Goal: Task Accomplishment & Management: Manage account settings

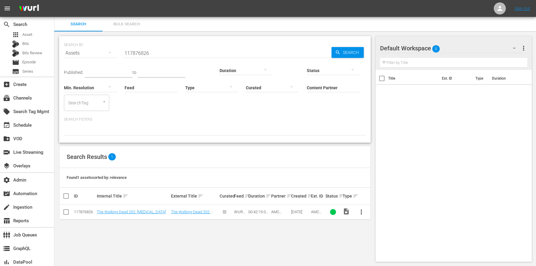
scroll to position [1, 0]
click at [132, 27] on button "Bulk Search" at bounding box center [127, 23] width 48 height 14
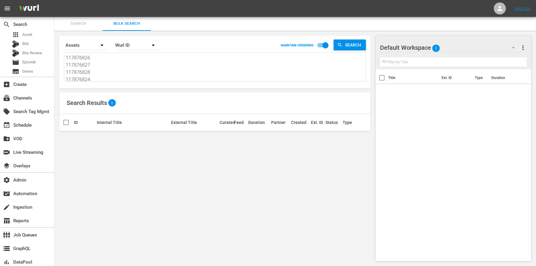
click at [321, 45] on input "checkbox" at bounding box center [325, 46] width 34 height 11
checkbox input "false"
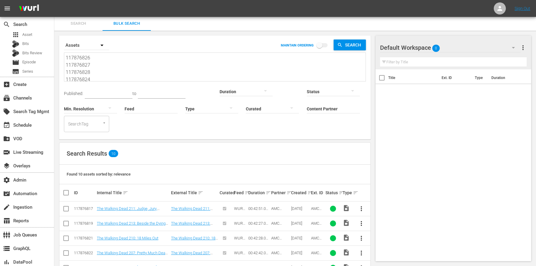
click at [123, 202] on td "The Walking Dead 211: Judge, Jury, Executioner" at bounding box center [133, 209] width 74 height 15
click at [123, 206] on link "The Walking Dead 211: Judge, Jury, Executioner" at bounding box center [127, 210] width 60 height 9
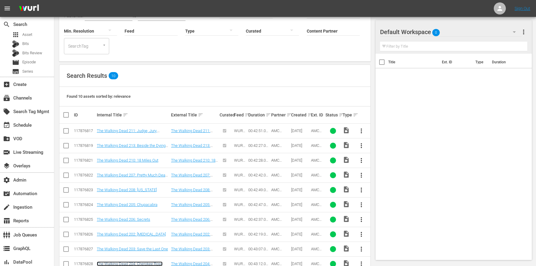
click at [150, 262] on link "The Walking Dead 204: Cherokee Rose" at bounding box center [130, 264] width 66 height 5
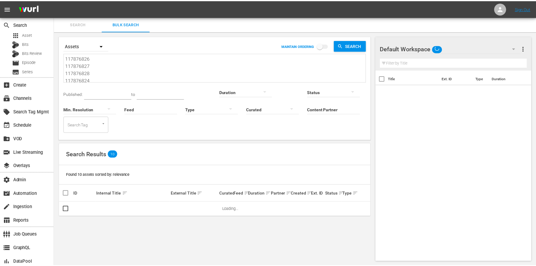
scroll to position [1, 0]
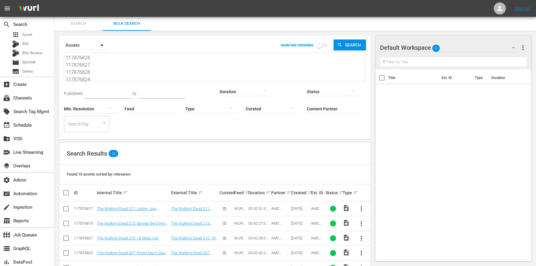
click at [86, 72] on textarea "117876826 117876827 117876828 117876824 117876825 117876822 117876823 117876823…" at bounding box center [216, 67] width 300 height 27
click at [96, 72] on textarea "117876826 117876827 117876828 117876824 117876825 117876822 117876823 117876823…" at bounding box center [216, 67] width 300 height 27
type textarea "117876826 117876827 117876828 117876824 117876825 117876822 117876823 117876823…"
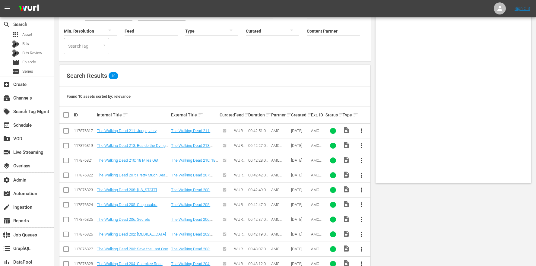
scroll to position [0, 0]
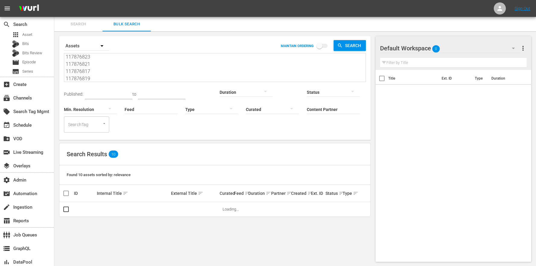
click at [95, 78] on textarea "117876826 117876827 117876828 117876824 117876825 117876822 117876823 117876823…" at bounding box center [216, 68] width 300 height 27
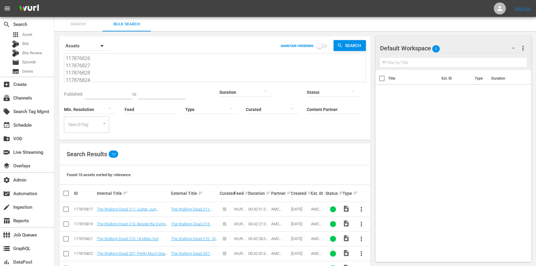
drag, startPoint x: 95, startPoint y: 78, endPoint x: 62, endPoint y: 13, distance: 73.3
click at [62, 13] on div "menu Sign Out search Search apps Asset Bits Bits Review movie Episode subtitles…" at bounding box center [268, 180] width 536 height 361
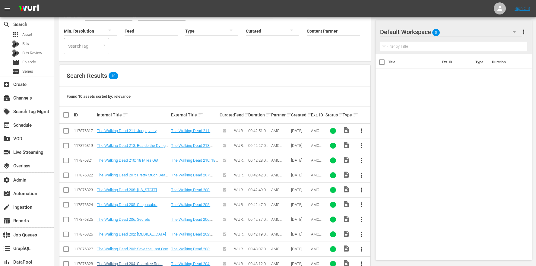
type textarea "117876826 117876827 117876828 117876824 117876825 117876822 117876823 117876823…"
click at [155, 262] on link "The Walking Dead 204: Cherokee Rose" at bounding box center [130, 264] width 66 height 5
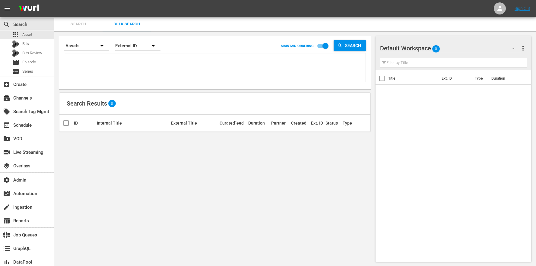
click at [168, 166] on div "Search By Assets Order By External ID MAINTAIN ORDERING Search Search Results 0…" at bounding box center [214, 148] width 321 height 235
click at [98, 64] on textarea at bounding box center [216, 68] width 300 height 27
click at [147, 44] on button "button" at bounding box center [153, 46] width 14 height 14
drag, startPoint x: 143, startPoint y: 72, endPoint x: 137, endPoint y: 69, distance: 7.2
click at [143, 72] on div "Wurl ID" at bounding box center [135, 73] width 24 height 10
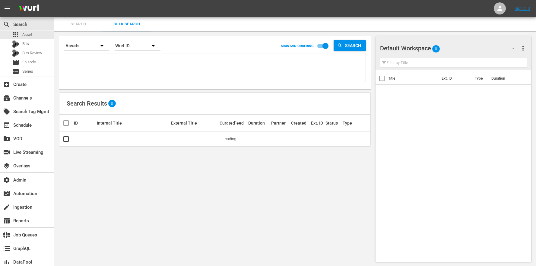
click at [124, 64] on div "External ID [PERSON_NAME] ID Title" at bounding box center [268, 133] width 536 height 266
click at [114, 62] on textarea at bounding box center [216, 68] width 300 height 27
paste textarea "117876826 117876827 117876828 117876824 117876825 117876822 117876823 117876823…"
type textarea "117876826 117876827 117876828 117876824 117876825 117876822 117876823 117876823…"
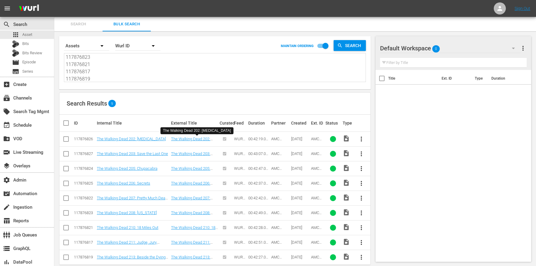
scroll to position [10, 0]
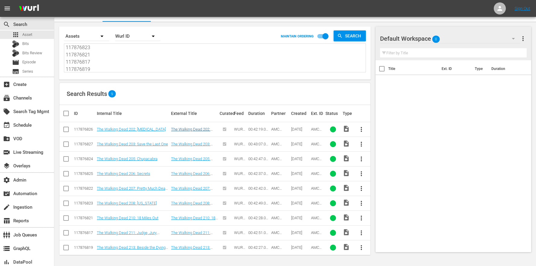
type textarea "117876826 117876827 117876828 117876824 117876825 117876822 117876823 117876823…"
click at [196, 128] on link "The Walking Dead 202: [MEDICAL_DATA]" at bounding box center [190, 131] width 39 height 9
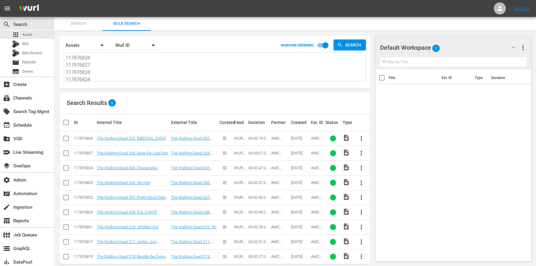
scroll to position [10, 0]
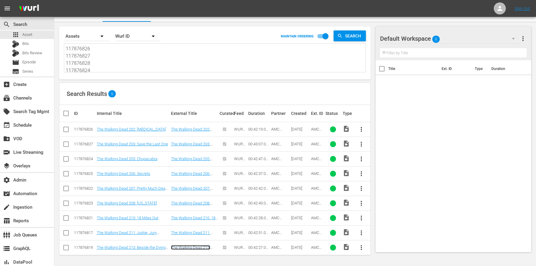
click at [187, 248] on link "The Walking Dead 213: Beside the Dying Fire" at bounding box center [190, 249] width 39 height 9
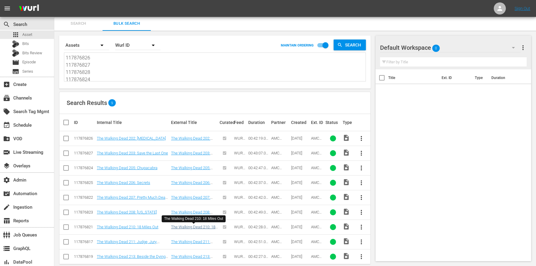
scroll to position [10, 0]
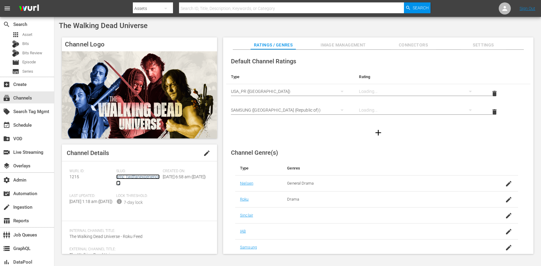
click at [151, 177] on link "amc_twdfanexperience_2" at bounding box center [137, 179] width 43 height 11
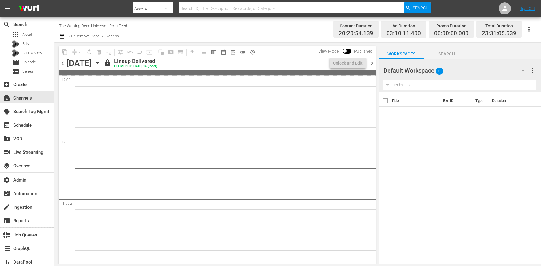
click at [101, 63] on icon "button" at bounding box center [97, 63] width 7 height 7
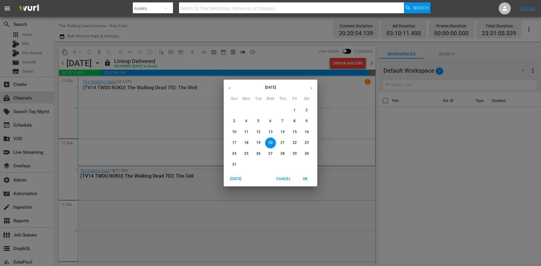
click at [234, 153] on p "24" at bounding box center [234, 153] width 4 height 5
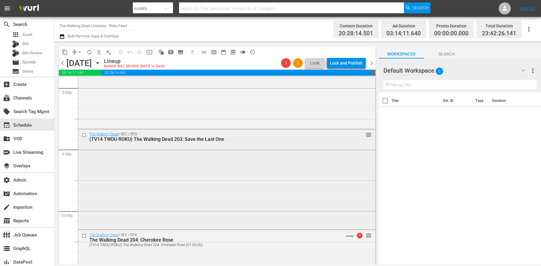
scroll to position [2608, 0]
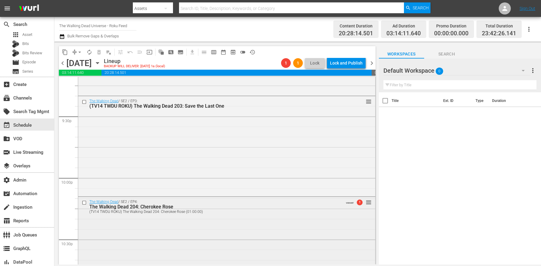
click at [194, 219] on div "The Walking Dead / SE2 / EP4: The Walking Dead 204: Cherokee Rose (TV14 TWDU RO…" at bounding box center [226, 246] width 297 height 99
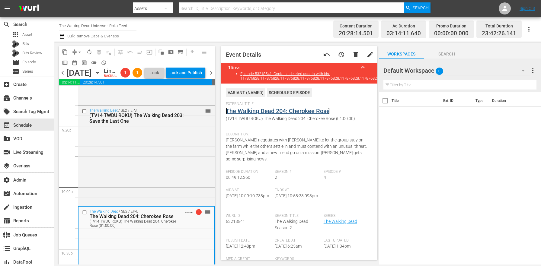
click at [253, 113] on link "The Walking Dead 204: Cherokee Rose" at bounding box center [278, 110] width 104 height 7
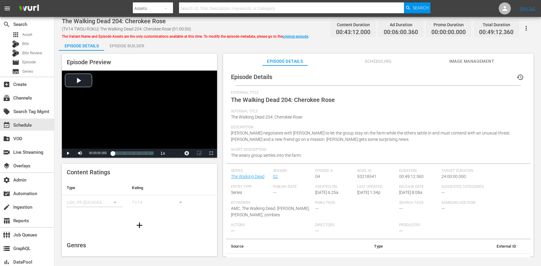
click at [142, 48] on div "Episode Builder" at bounding box center [126, 46] width 45 height 14
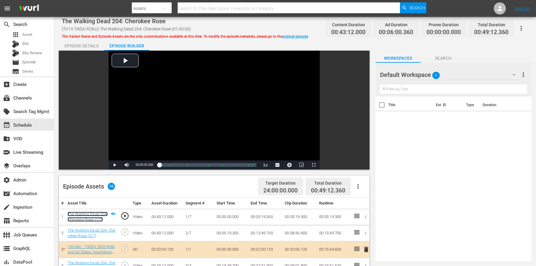
click at [88, 214] on link "The Walking Dead 204: Cherokee Rose (1/7)" at bounding box center [88, 217] width 40 height 10
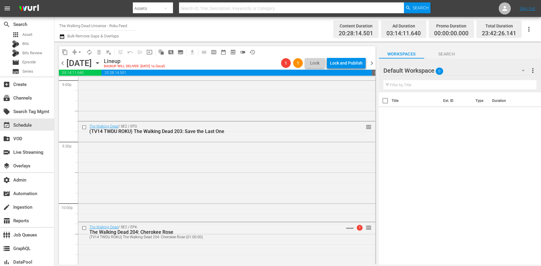
scroll to position [2516, 0]
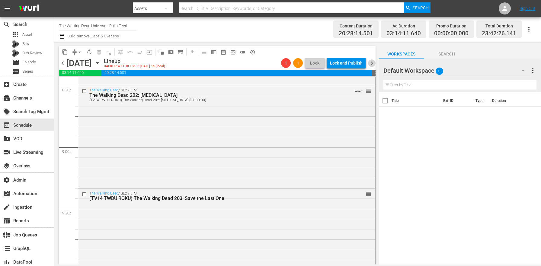
click at [373, 64] on span "chevron_right" at bounding box center [372, 63] width 8 height 8
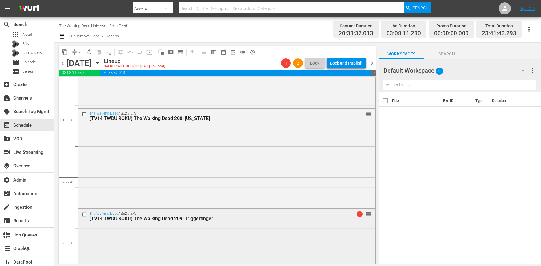
scroll to position [170, 0]
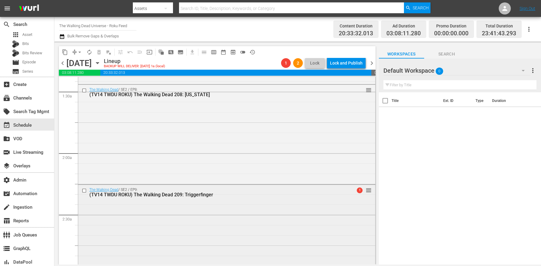
click at [181, 224] on div "The Walking Dead / SE2 / EP9: (TV14 TWDU ROKU) The Walking Dead 209: Triggerfin…" at bounding box center [226, 234] width 297 height 98
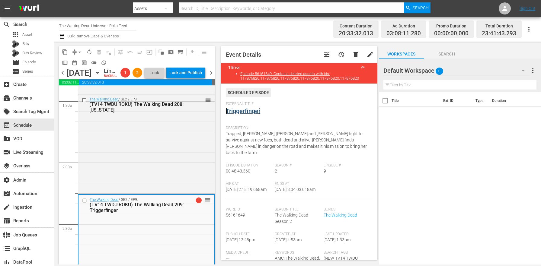
click at [255, 110] on link "Triggerfinger" at bounding box center [243, 110] width 35 height 7
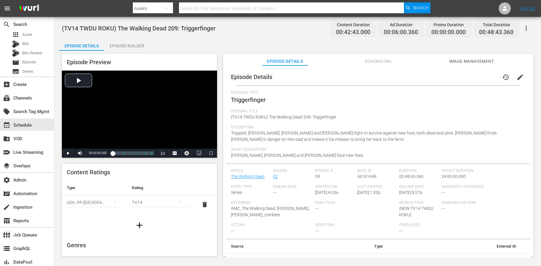
click at [122, 43] on div "Episode Builder" at bounding box center [126, 46] width 45 height 14
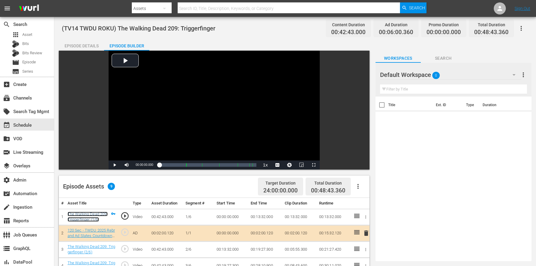
click at [87, 219] on link "The Walking Dead 209: Triggerfinger (1/6)" at bounding box center [88, 217] width 40 height 10
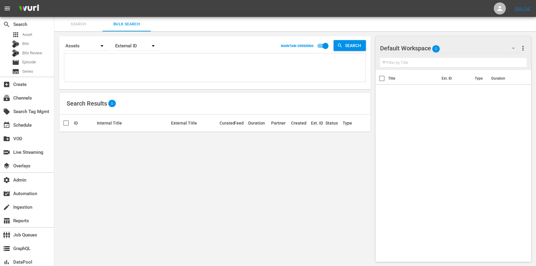
click at [131, 41] on div "External ID" at bounding box center [137, 45] width 45 height 17
click at [147, 70] on div "Wurl ID" at bounding box center [134, 73] width 39 height 10
click at [117, 61] on div "External ID [PERSON_NAME] ID Title" at bounding box center [268, 133] width 536 height 266
click at [132, 59] on textarea at bounding box center [216, 68] width 300 height 27
paste textarea "117876826 117876827 117876828 117876824 117876825 117876822 117876823 117876823…"
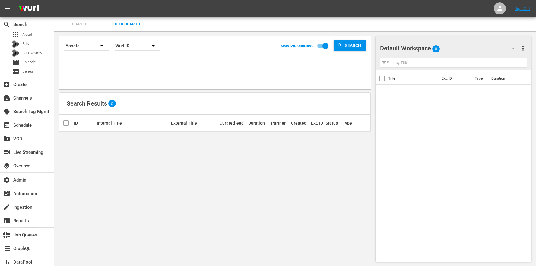
type textarea "117876826 117876827 117876828 117876824 117876825 117876822 117876823 117876823…"
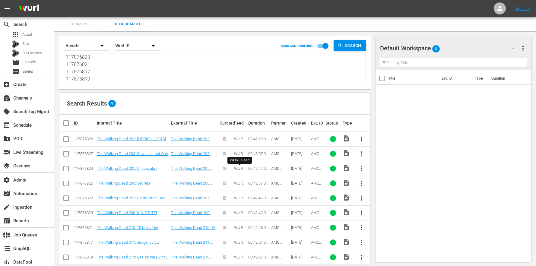
scroll to position [10, 0]
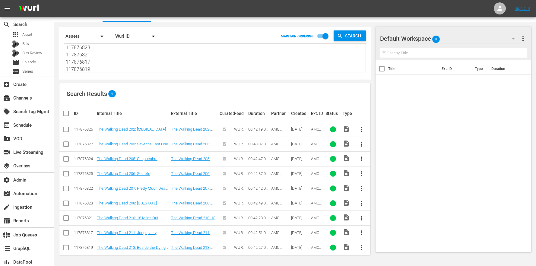
type textarea "117876826 117876827 117876828 117876824 117876825 117876822 117876823 117876823…"
click at [325, 37] on input "checkbox" at bounding box center [325, 37] width 34 height 11
checkbox input "false"
click at [325, 37] on body "menu Sign Out search Search apps Asset Bits Bits Review movie Episode subtitles…" at bounding box center [268, 123] width 536 height 266
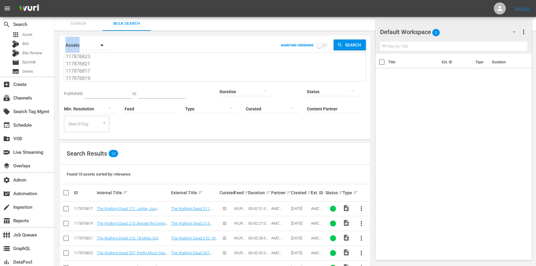
scroll to position [78, 0]
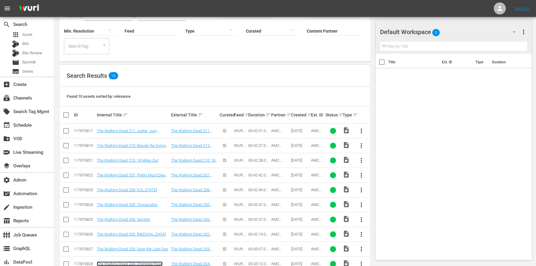
click at [146, 262] on link "The Walking Dead 204: Cherokee Rose" at bounding box center [130, 264] width 66 height 5
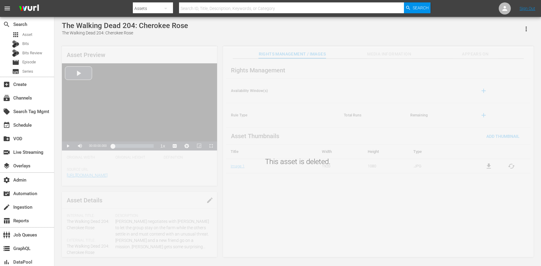
click at [145, 209] on div "This asset is deleted." at bounding box center [297, 153] width 487 height 212
click at [41, 33] on div "apps Asset" at bounding box center [27, 34] width 54 height 8
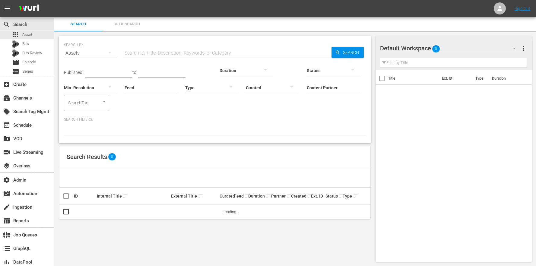
scroll to position [1, 0]
click at [142, 53] on input "text" at bounding box center [227, 52] width 209 height 14
click at [307, 85] on input "Content Partner" at bounding box center [333, 88] width 53 height 22
type input "w"
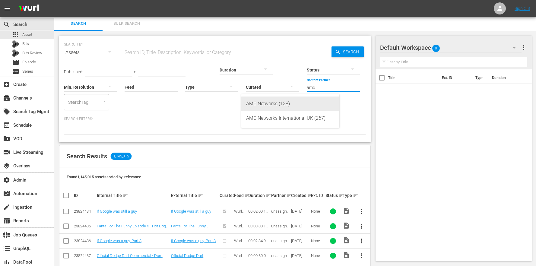
click at [277, 103] on div "AMC Networks (138)" at bounding box center [290, 104] width 88 height 14
type input "AMC Networks (138)"
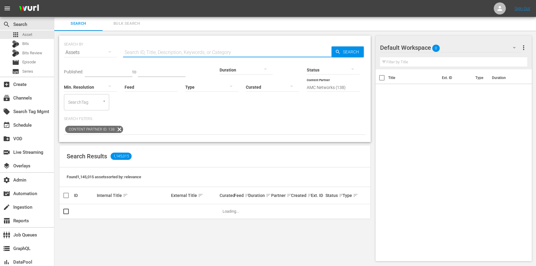
click at [181, 48] on input "text" at bounding box center [227, 52] width 209 height 14
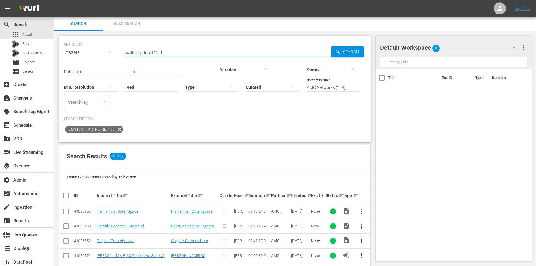
type input "walking dead 204"
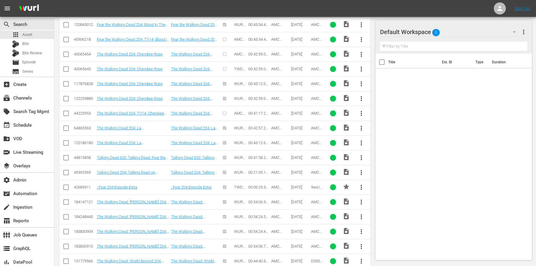
scroll to position [209, 0]
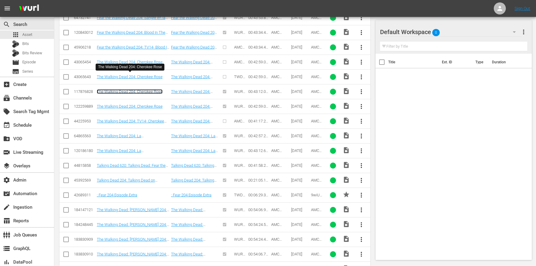
click at [139, 89] on link "The Walking Dead 204: Cherokee Rose" at bounding box center [130, 91] width 66 height 5
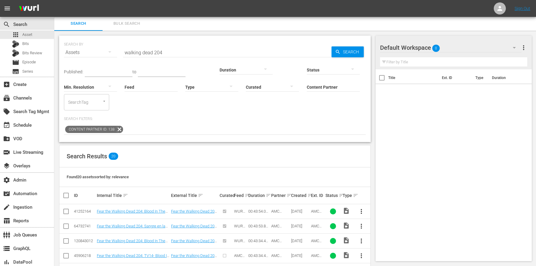
scroll to position [229, 0]
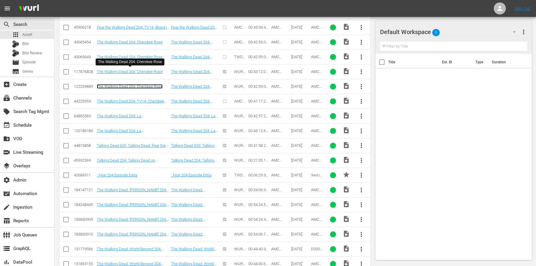
click at [147, 84] on link "The Walking Dead 204: Cherokee Rose" at bounding box center [130, 86] width 66 height 5
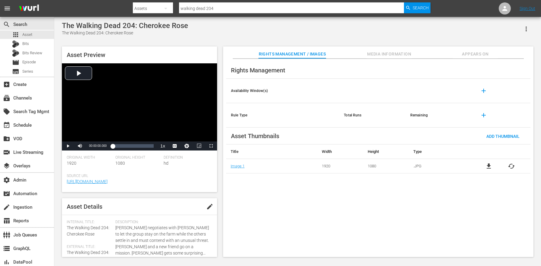
click at [465, 53] on span "Appears On" at bounding box center [474, 54] width 45 height 8
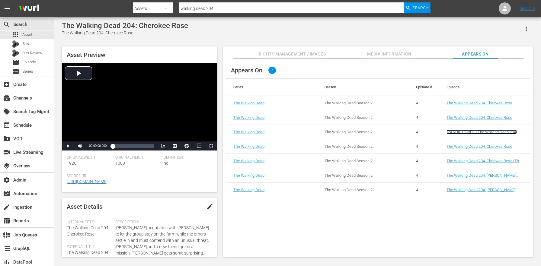
click at [472, 131] on link "(24 ROKU TWDU) The Walking Dead 204: Cherokee Rose" at bounding box center [481, 134] width 70 height 9
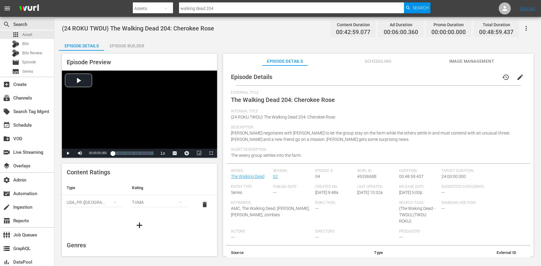
click at [379, 61] on span "Scheduling" at bounding box center [378, 62] width 45 height 8
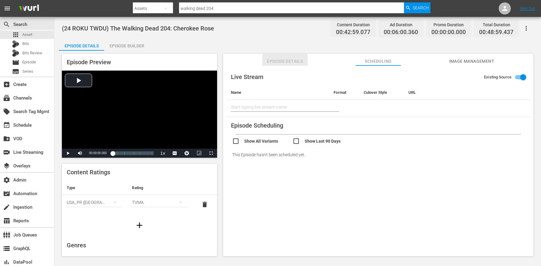
click at [289, 64] on span "Episode Details" at bounding box center [284, 62] width 45 height 8
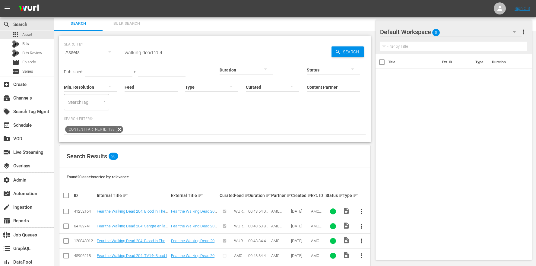
scroll to position [229, 0]
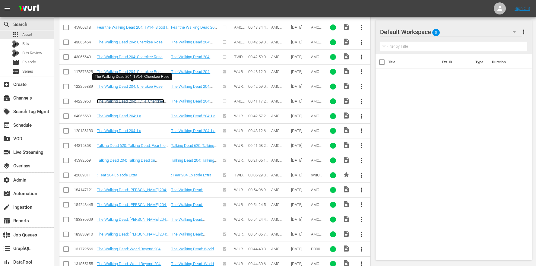
click at [154, 99] on link "The Walking Dead 204: TV14- Cherokee Rose" at bounding box center [130, 103] width 67 height 9
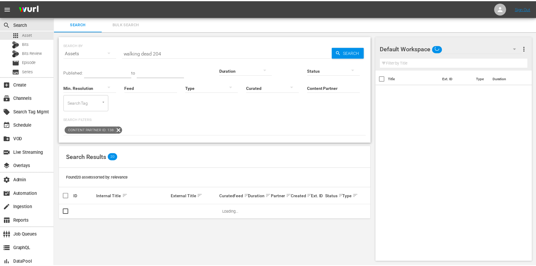
scroll to position [1, 0]
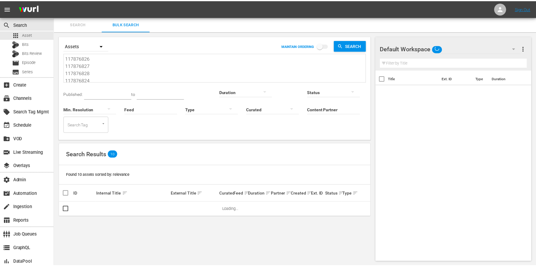
scroll to position [1, 0]
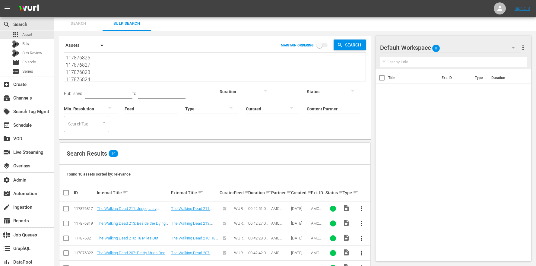
click at [115, 56] on textarea "117876826 117876827 117876828 117876824 117876825 117876822 117876823 117876823…" at bounding box center [216, 67] width 300 height 27
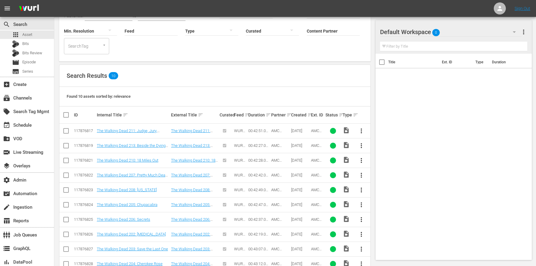
scroll to position [0, 0]
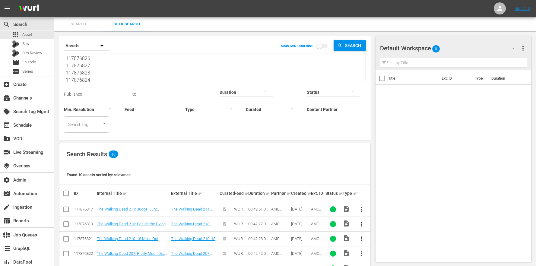
click at [319, 50] on input "checkbox" at bounding box center [319, 46] width 34 height 11
checkbox input "true"
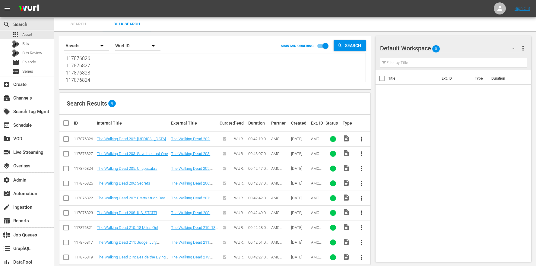
scroll to position [10, 0]
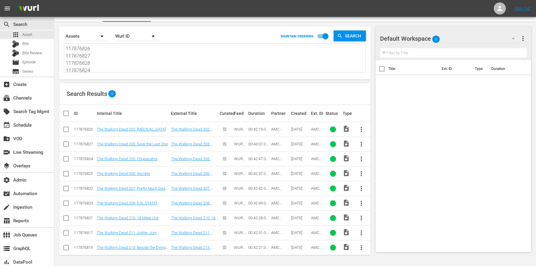
click at [110, 61] on textarea "117876826 117876827 117876828 117876824 117876825 117876822 117876823 117876823…" at bounding box center [216, 58] width 300 height 27
click at [105, 63] on textarea "117876826 117876827 117876828 117876824 117876825 117876822 117876823 117876823…" at bounding box center [216, 58] width 300 height 27
drag, startPoint x: 100, startPoint y: 70, endPoint x: 81, endPoint y: 8, distance: 65.1
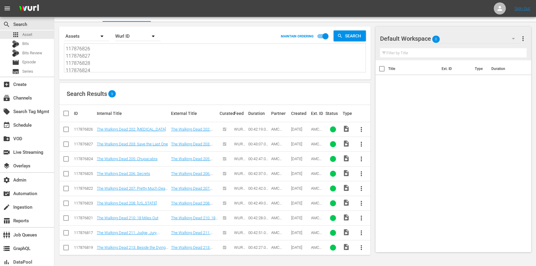
click at [81, 8] on div "menu Sign Out search Search apps Asset Bits Bits Review movie Episode subtitles…" at bounding box center [268, 128] width 536 height 276
paste textarea "117876824 117876825 117876822 117876823 117876821 117876817"
type textarea "117876826 117876827 117876824 117876825 117876822 117876823 117876821 117876817…"
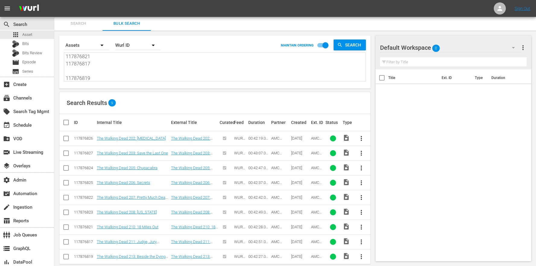
scroll to position [10, 0]
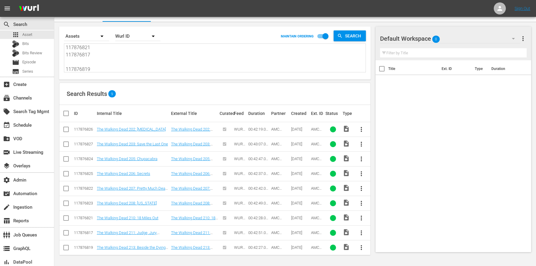
type textarea "117876826 117876827 117876824 117876825 117876822 117876823 117876821 117876817…"
click at [91, 57] on textarea "117876826 117876827 117876824 117876825 117876822 117876823 117876821 117876817…" at bounding box center [216, 58] width 300 height 27
drag, startPoint x: 93, startPoint y: 65, endPoint x: 65, endPoint y: 17, distance: 56.1
click at [65, 17] on div "menu Sign Out search Search apps Asset Bits Bits Review movie Episode subtitles…" at bounding box center [268, 128] width 536 height 276
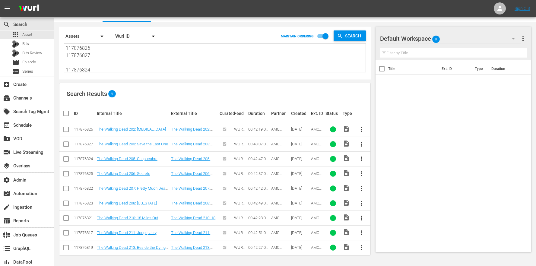
paste textarea "8 117876823"
type textarea "117876828 117876823"
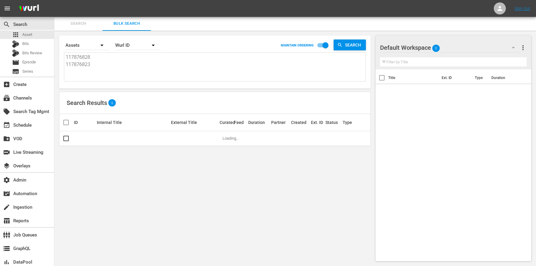
scroll to position [1, 0]
type textarea "117876828 117876823"
drag, startPoint x: 145, startPoint y: 71, endPoint x: 62, endPoint y: 41, distance: 88.1
click at [62, 41] on div "Search By Assets Order By Wurl ID MAINTAIN ORDERING Search 117876828 117876823 …" at bounding box center [215, 62] width 312 height 53
paste textarea "6 117876827 117876824 117876825 117876822 117876823 117876821 117876817 1178768…"
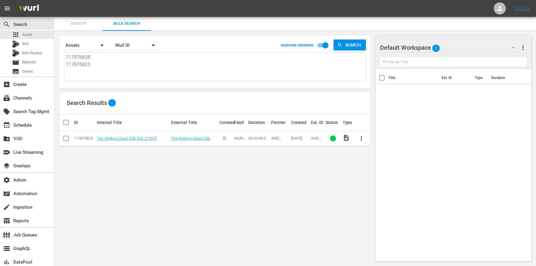
type textarea "117876826 117876827 117876824 117876825 117876822 117876823 117876821 117876817…"
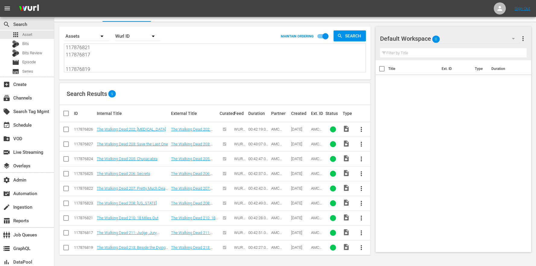
scroll to position [6, 0]
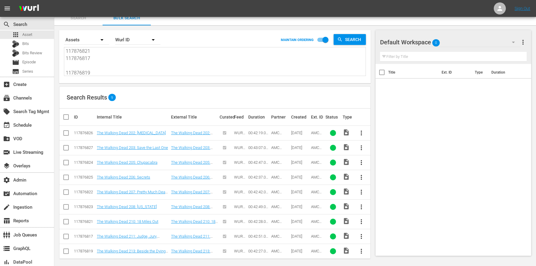
type textarea "117876826 117876827 117876824 117876825 117876822 117876823 117876821 117876817…"
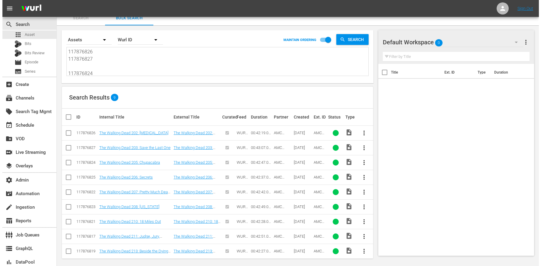
scroll to position [0, 0]
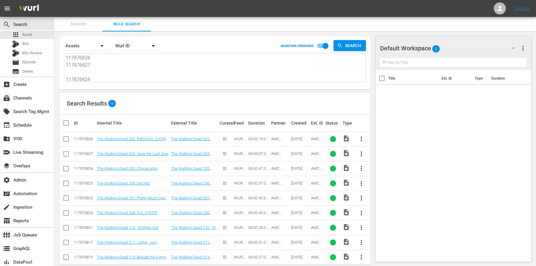
drag, startPoint x: 106, startPoint y: 69, endPoint x: 76, endPoint y: -3, distance: 78.2
click at [76, 0] on html "menu Sign Out search Search apps Asset Bits Bits Review movie Episode subtitles…" at bounding box center [268, 133] width 536 height 266
paste textarea "8 117876823"
type textarea "117876828 117876823"
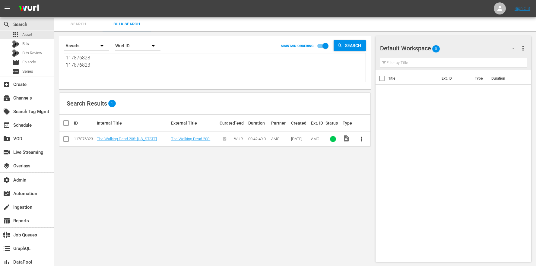
type textarea "117876828 117876823"
click at [319, 48] on input "checkbox" at bounding box center [325, 46] width 34 height 11
checkbox input "false"
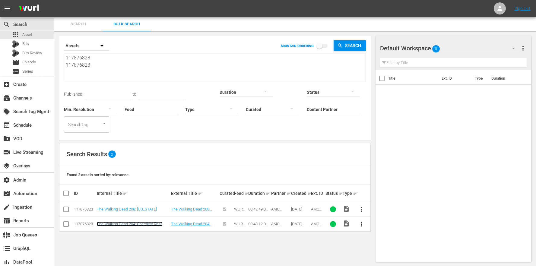
click at [145, 222] on link "The Walking Dead 204: Cherokee Rose" at bounding box center [130, 224] width 66 height 5
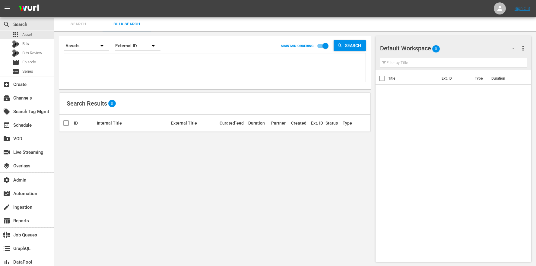
click at [131, 56] on textarea at bounding box center [216, 68] width 300 height 27
click at [133, 49] on div "External ID" at bounding box center [137, 45] width 45 height 17
click at [134, 73] on div "Wurl ID" at bounding box center [135, 73] width 24 height 10
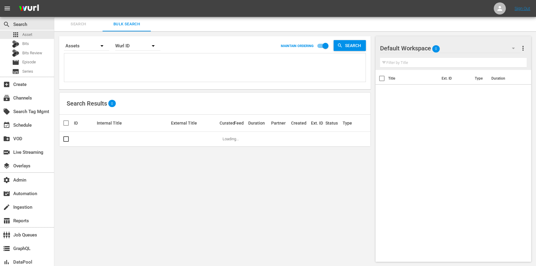
click at [105, 64] on div "External ID [PERSON_NAME] ID Title" at bounding box center [268, 133] width 536 height 266
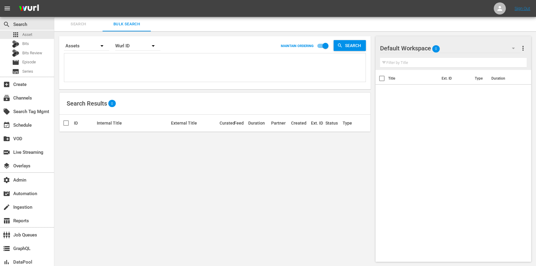
click at [89, 59] on textarea at bounding box center [216, 68] width 300 height 27
paste textarea "117876826 117876827 117876824 117876825 117876822 117876823 117876821 117876817…"
type textarea "117876826 117876827 117876824 117876825 117876822 117876823 117876821 117876817…"
click at [320, 48] on input "checkbox" at bounding box center [325, 46] width 34 height 11
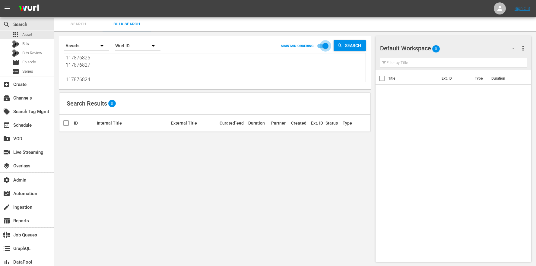
checkbox input "false"
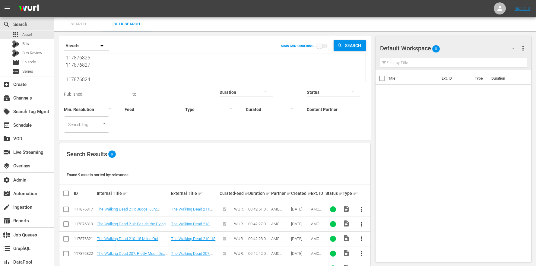
scroll to position [64, 0]
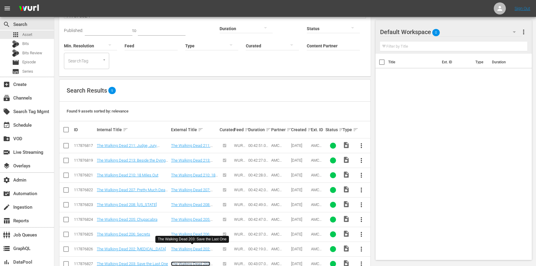
click at [194, 262] on link "The Walking Dead 203: Save the Last One" at bounding box center [190, 266] width 39 height 9
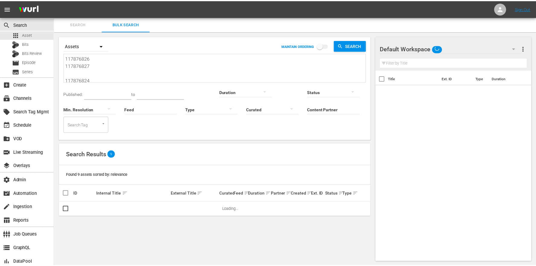
scroll to position [1, 0]
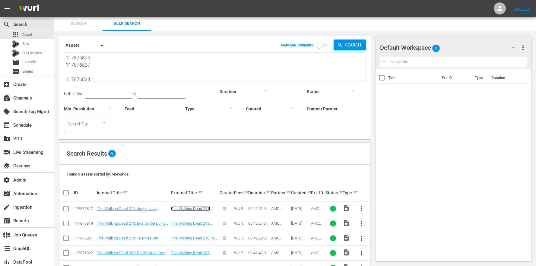
click at [193, 206] on link "The Walking Dead 211: Judge, Jury, Executioner" at bounding box center [191, 210] width 41 height 9
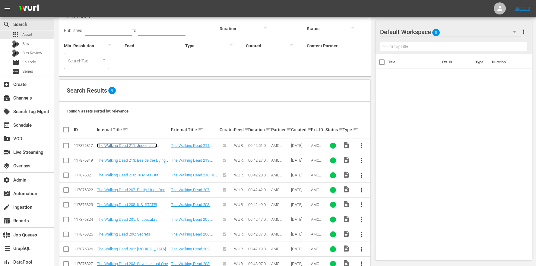
click at [147, 143] on link "The Walking Dead 211: Judge, Jury, Executioner" at bounding box center [127, 147] width 60 height 9
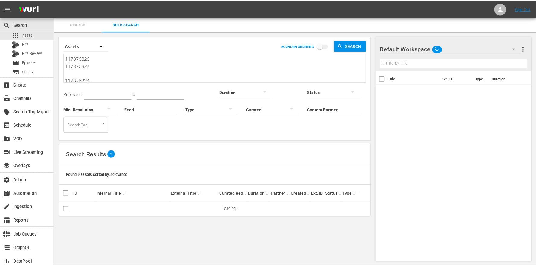
scroll to position [1, 0]
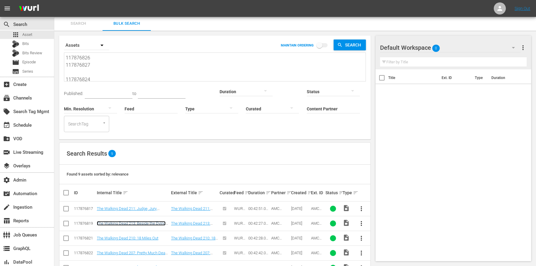
click at [135, 221] on link "The Walking Dead 213: Beside the Dying Fire" at bounding box center [131, 225] width 69 height 9
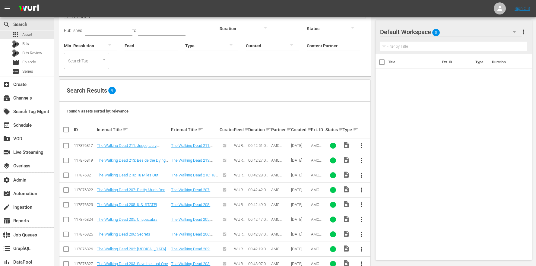
click at [142, 227] on td "The Walking Dead 206: Secrets" at bounding box center [133, 234] width 74 height 15
click at [144, 242] on td "The Walking Dead 202: [MEDICAL_DATA]" at bounding box center [133, 249] width 74 height 15
click at [143, 247] on link "The Walking Dead 202: [MEDICAL_DATA]" at bounding box center [131, 249] width 69 height 5
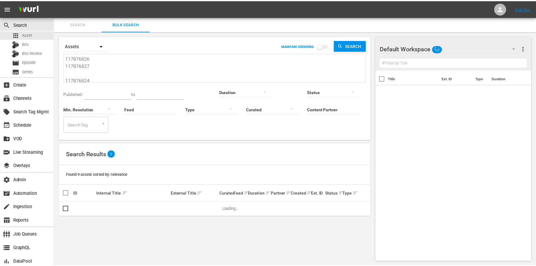
scroll to position [1, 0]
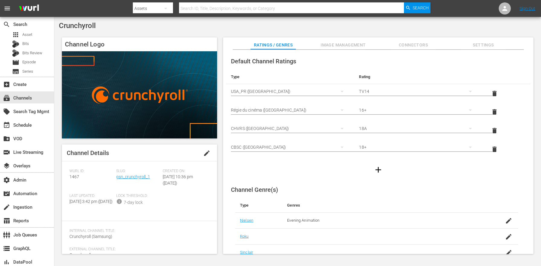
click at [134, 174] on div "Slug: gsn_crunchyroll_1" at bounding box center [139, 181] width 47 height 25
click at [133, 176] on link "gsn_crunchyroll_1" at bounding box center [133, 176] width 34 height 5
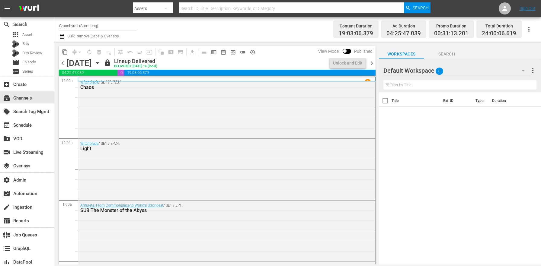
click at [99, 63] on icon "button" at bounding box center [97, 63] width 3 height 2
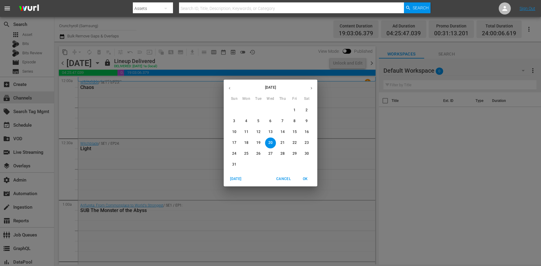
click at [305, 142] on p "23" at bounding box center [307, 142] width 4 height 5
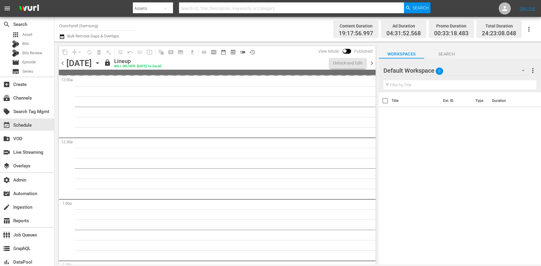
click at [214, 52] on span "calendar_view_week_outlined" at bounding box center [214, 52] width 6 height 6
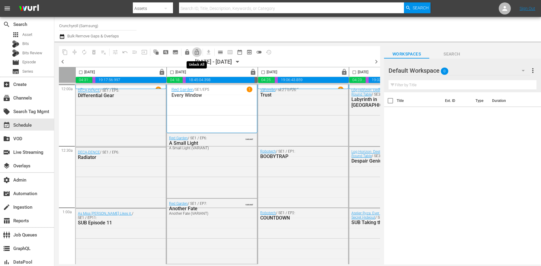
click at [197, 54] on span "lock_open_outlined" at bounding box center [197, 52] width 6 height 6
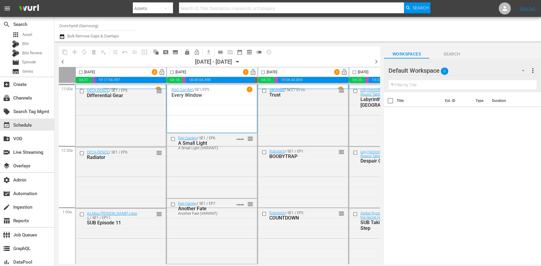
click at [219, 53] on span "calendar_view_day_outlined" at bounding box center [220, 52] width 6 height 6
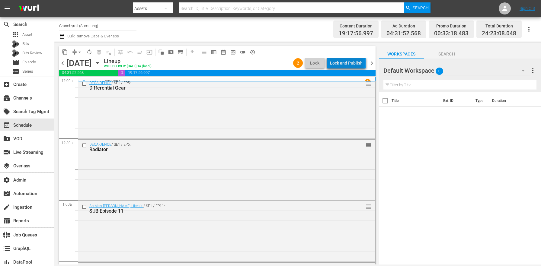
click at [349, 61] on div "Lock and Publish" at bounding box center [346, 63] width 33 height 11
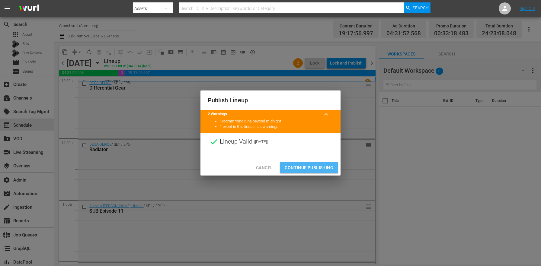
click at [314, 163] on button "Continue Publishing" at bounding box center [309, 167] width 58 height 11
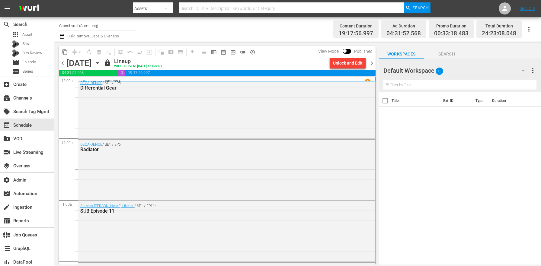
click at [373, 63] on span "chevron_right" at bounding box center [372, 63] width 8 height 8
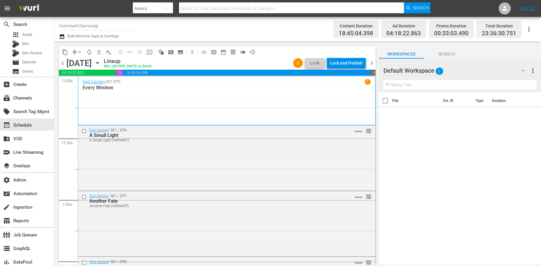
click at [344, 65] on div "Lock and Publish" at bounding box center [346, 63] width 33 height 11
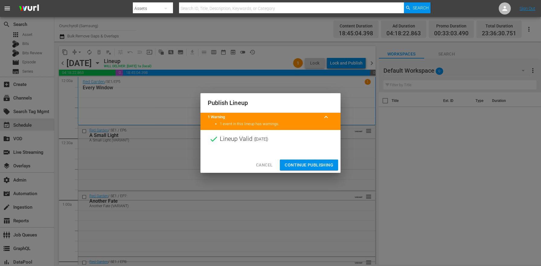
click at [315, 163] on span "Continue Publishing" at bounding box center [309, 165] width 49 height 8
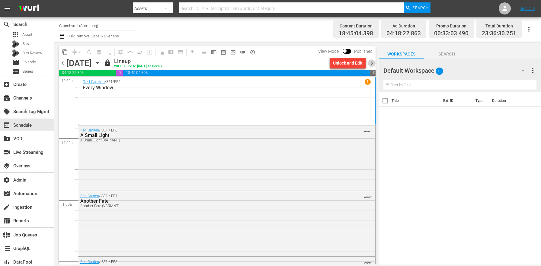
click at [368, 63] on span "chevron_right" at bounding box center [372, 63] width 8 height 8
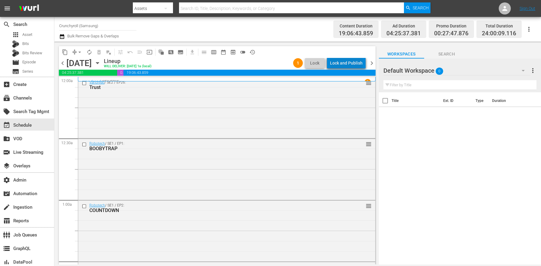
click at [353, 64] on div "Lock and Publish" at bounding box center [346, 63] width 33 height 11
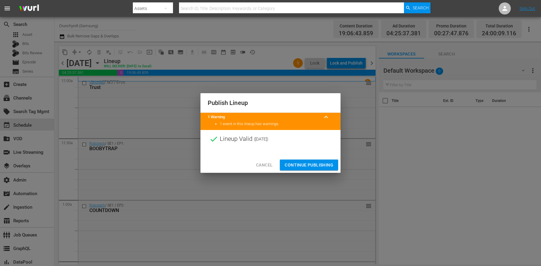
click at [317, 164] on span "Continue Publishing" at bounding box center [309, 165] width 49 height 8
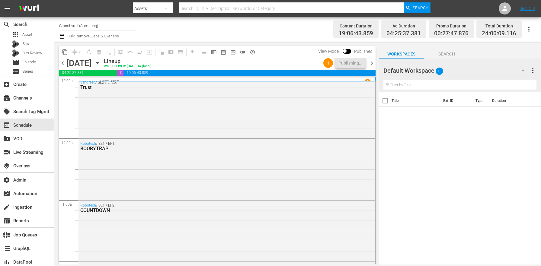
click at [371, 64] on span "chevron_right" at bounding box center [372, 63] width 8 height 8
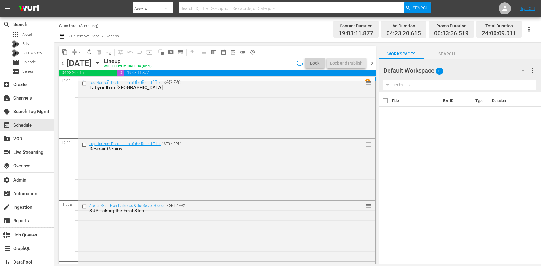
click at [62, 62] on span "chevron_left" at bounding box center [63, 63] width 8 height 8
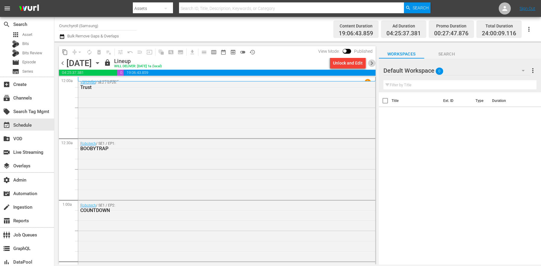
click at [374, 62] on span "chevron_right" at bounding box center [372, 63] width 8 height 8
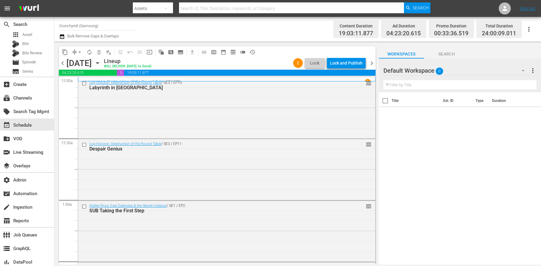
click at [353, 62] on div "Lock and Publish" at bounding box center [346, 63] width 33 height 11
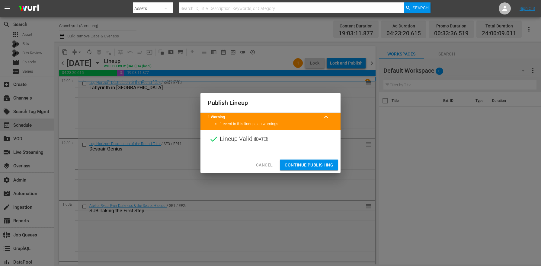
click at [314, 164] on span "Continue Publishing" at bounding box center [309, 165] width 49 height 8
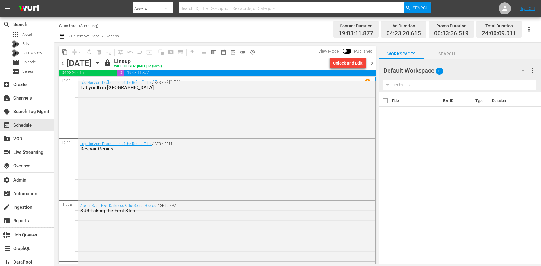
click at [372, 65] on span "chevron_right" at bounding box center [372, 63] width 8 height 8
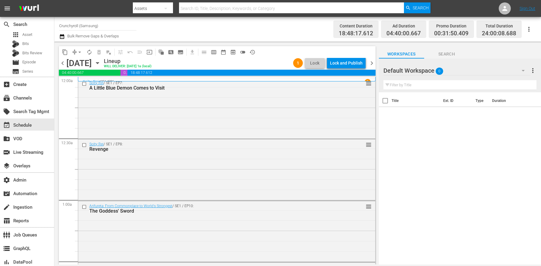
click at [352, 64] on div "Lock and Publish" at bounding box center [346, 63] width 33 height 11
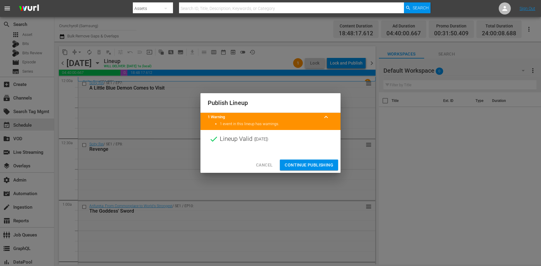
click at [304, 163] on span "Continue Publishing" at bounding box center [309, 165] width 49 height 8
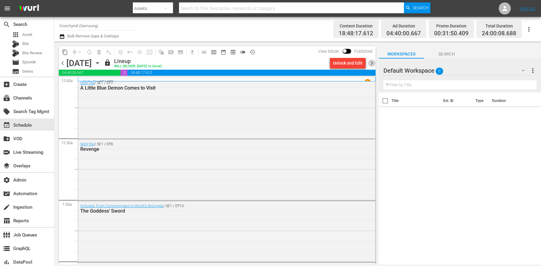
click at [369, 60] on span "chevron_right" at bounding box center [372, 63] width 8 height 8
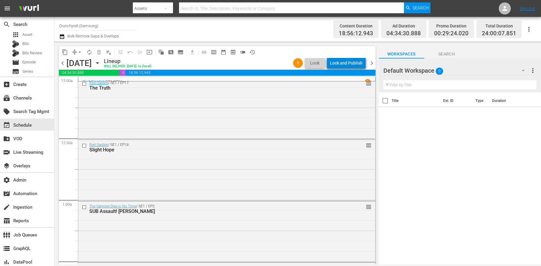
click at [355, 66] on div "Lock and Publish" at bounding box center [346, 63] width 33 height 11
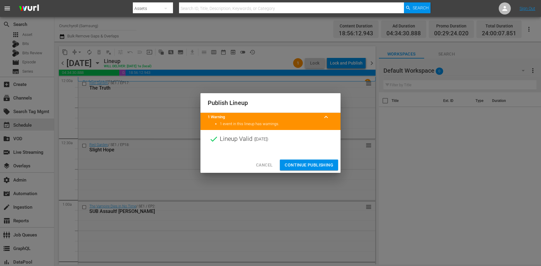
click at [300, 161] on span "Continue Publishing" at bounding box center [309, 165] width 49 height 8
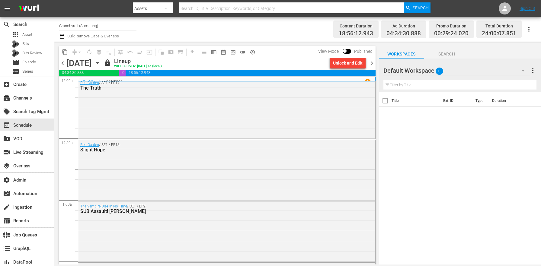
click at [370, 62] on span "chevron_right" at bounding box center [372, 63] width 8 height 8
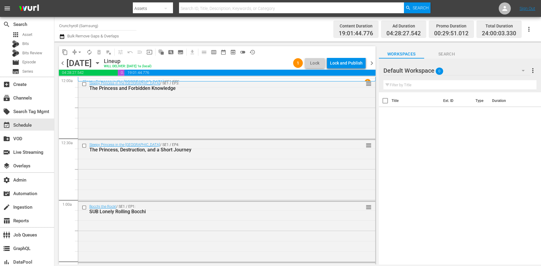
click at [356, 62] on div "Lock and Publish" at bounding box center [346, 63] width 33 height 11
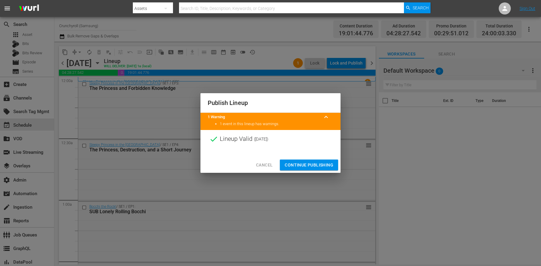
click at [315, 161] on span "Continue Publishing" at bounding box center [309, 165] width 49 height 8
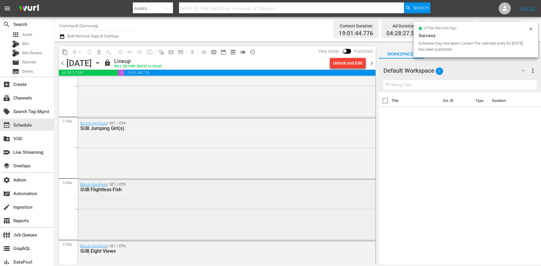
scroll to position [436, 0]
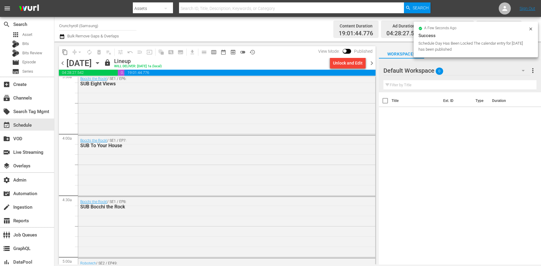
click at [369, 63] on span "chevron_right" at bounding box center [372, 63] width 8 height 8
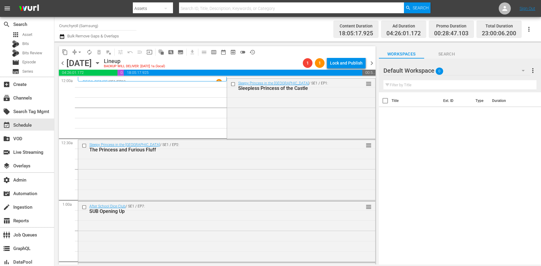
click at [59, 32] on div "Channel Title Crunchyroll (Samsung) Bulk Remove Gaps & Overlaps Content Duratio…" at bounding box center [297, 29] width 487 height 25
click at [62, 36] on icon "button" at bounding box center [62, 36] width 6 height 7
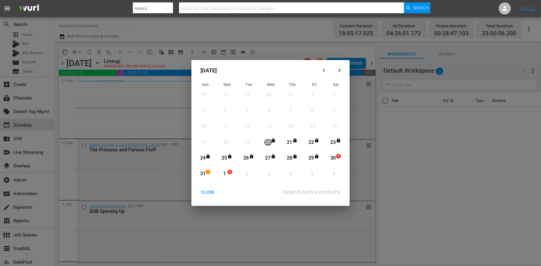
click at [200, 191] on div "CLOSE" at bounding box center [207, 193] width 23 height 8
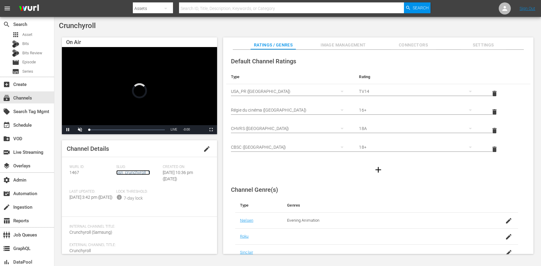
click at [124, 174] on link "gsn_crunchyroll_1" at bounding box center [133, 172] width 34 height 5
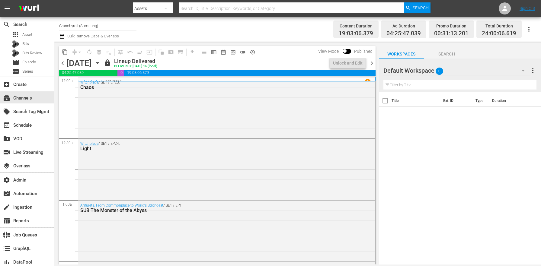
click at [369, 62] on span "chevron_right" at bounding box center [372, 63] width 8 height 8
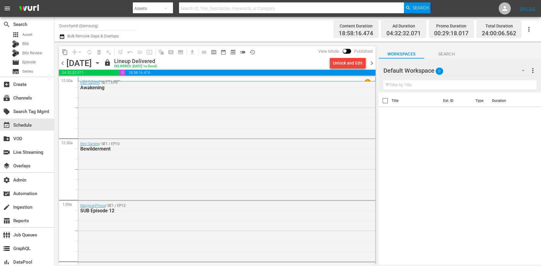
click at [357, 64] on div "Unlock and Edit" at bounding box center [348, 63] width 30 height 11
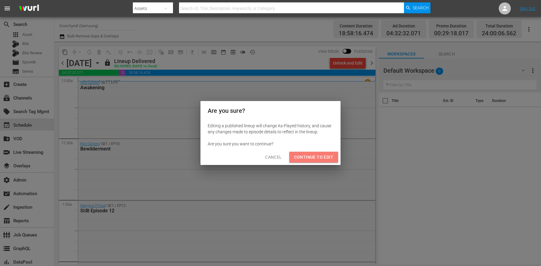
click at [314, 155] on span "Continue to Edit" at bounding box center [313, 158] width 39 height 8
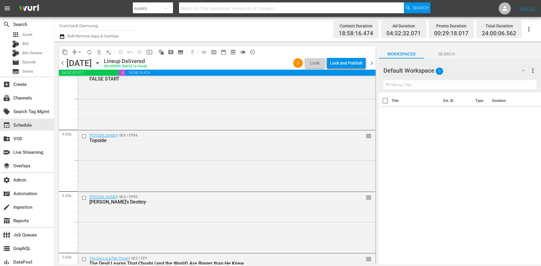
scroll to position [2688, 0]
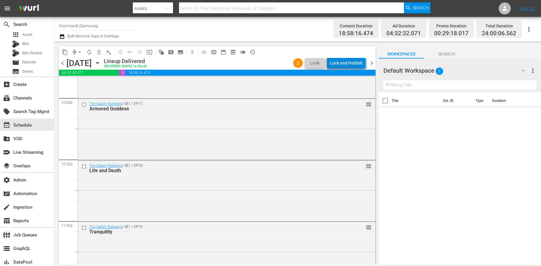
click at [347, 58] on div "Lock and Publish" at bounding box center [346, 63] width 33 height 11
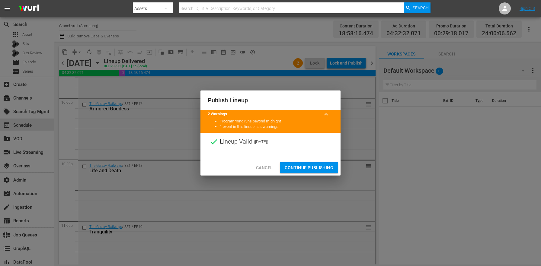
click at [316, 166] on span "Continue Publishing" at bounding box center [309, 168] width 49 height 8
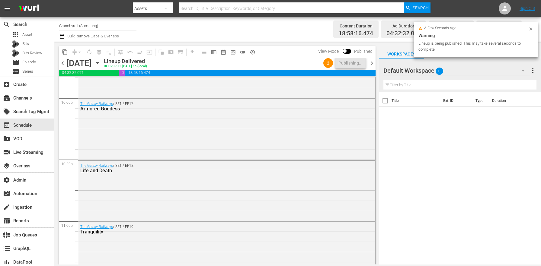
click at [374, 68] on div "chevron_left [DATE] [DATE] Lineup Delivered DELIVERED: [DATE] 1a (local) 2 Publ…" at bounding box center [217, 64] width 317 height 12
click at [373, 66] on span "chevron_right" at bounding box center [372, 63] width 8 height 8
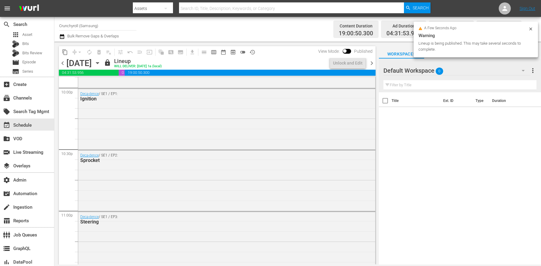
scroll to position [2688, 0]
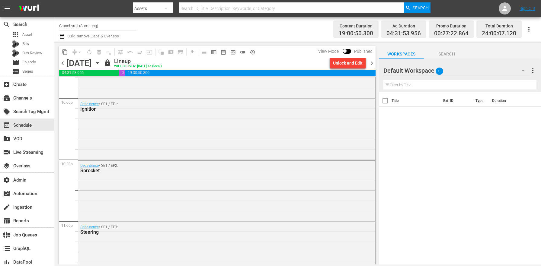
click at [349, 63] on div "Unlock and Edit" at bounding box center [348, 63] width 30 height 11
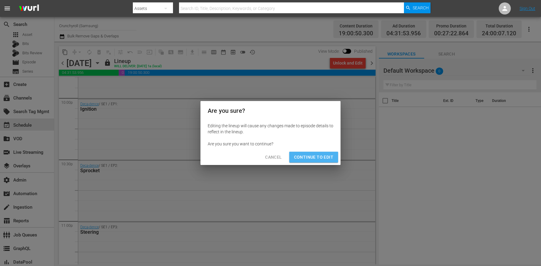
click at [309, 155] on span "Continue to Edit" at bounding box center [313, 158] width 39 height 8
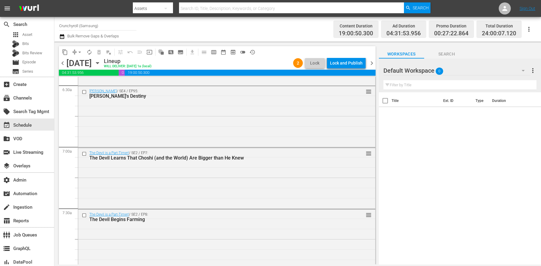
scroll to position [0, 0]
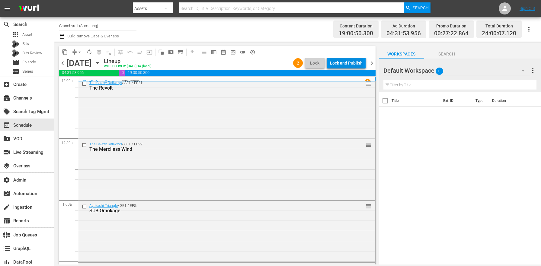
click at [353, 63] on div "Lock and Publish" at bounding box center [346, 63] width 33 height 11
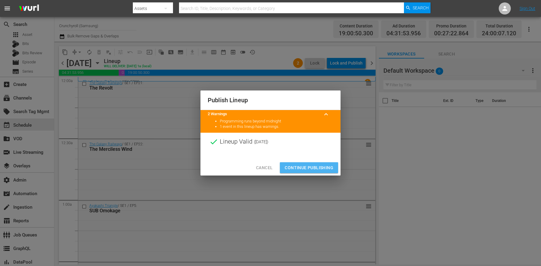
click at [322, 167] on span "Continue Publishing" at bounding box center [309, 168] width 49 height 8
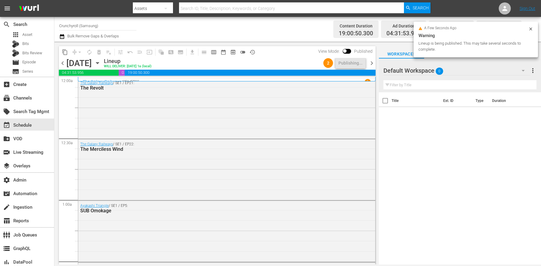
click at [370, 64] on span "chevron_right" at bounding box center [372, 63] width 8 height 8
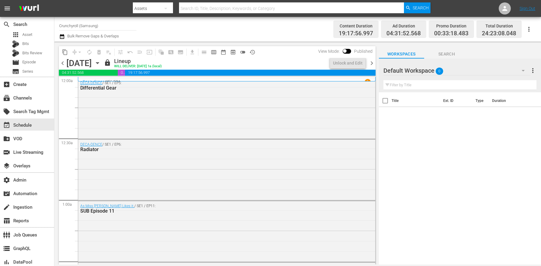
click at [63, 62] on span "chevron_left" at bounding box center [63, 63] width 8 height 8
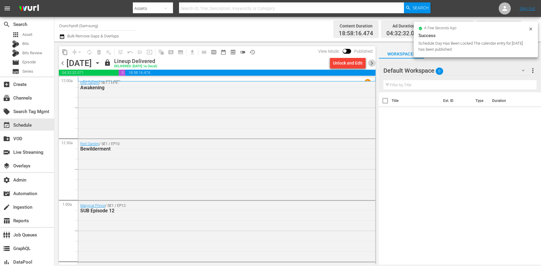
click at [374, 63] on span "chevron_right" at bounding box center [372, 63] width 8 height 8
click at [413, 148] on div "Title Ext. ID Type Duration" at bounding box center [460, 178] width 162 height 173
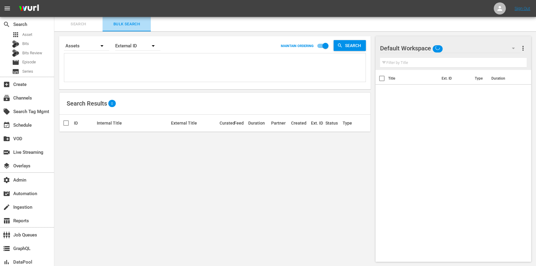
click at [133, 29] on button "Bulk Search" at bounding box center [127, 24] width 48 height 14
click at [122, 47] on div "External ID" at bounding box center [137, 45] width 45 height 17
click at [136, 74] on div "Wurl ID" at bounding box center [135, 73] width 24 height 10
click at [116, 65] on div "External ID [PERSON_NAME] ID Title" at bounding box center [268, 133] width 536 height 266
click at [120, 62] on textarea at bounding box center [216, 68] width 300 height 27
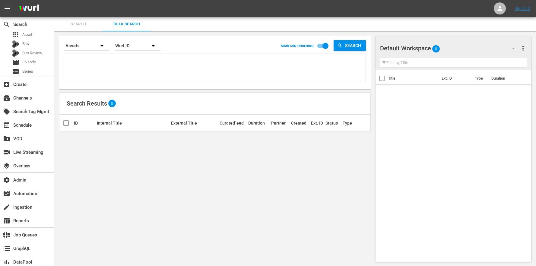
paste textarea "117876826 117876827 117876824 117876825 117876822 117876823 117876821 117876817…"
type textarea "117876826 117876827 117876824 117876825 117876822 117876823 117876821 117876817…"
click at [33, 35] on div "apps Asset" at bounding box center [27, 34] width 54 height 8
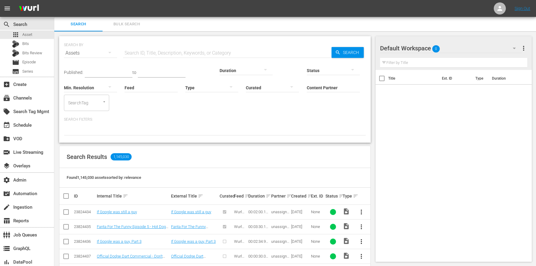
click at [307, 89] on input "Content Partner" at bounding box center [333, 88] width 53 height 22
click at [286, 110] on div "Tastemade Inc (389)" at bounding box center [290, 104] width 88 height 14
type input "Tastemade Inc (389)"
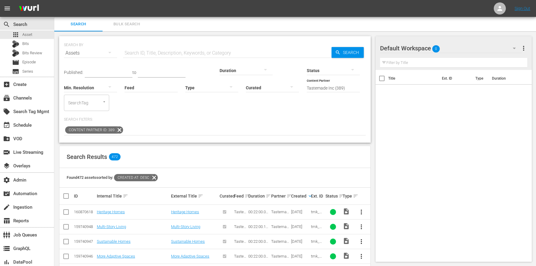
click at [156, 174] on icon at bounding box center [154, 177] width 7 height 7
click at [118, 126] on icon at bounding box center [120, 130] width 8 height 8
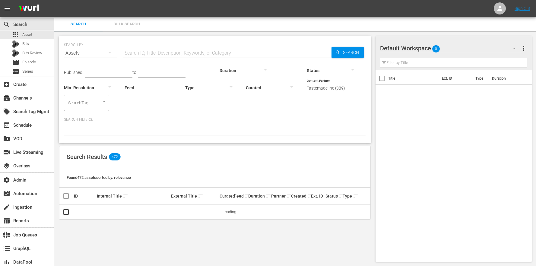
click at [125, 88] on input "Feed" at bounding box center [151, 88] width 53 height 22
click at [108, 102] on div "The Anime Effect (427929)" at bounding box center [103, 104] width 68 height 14
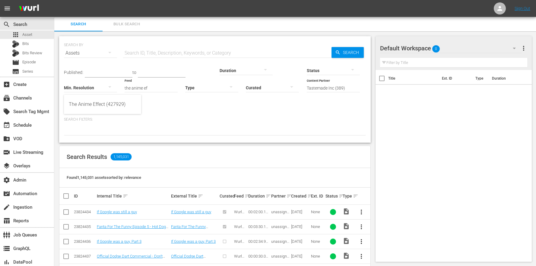
type input "The Anime Effect (427929)"
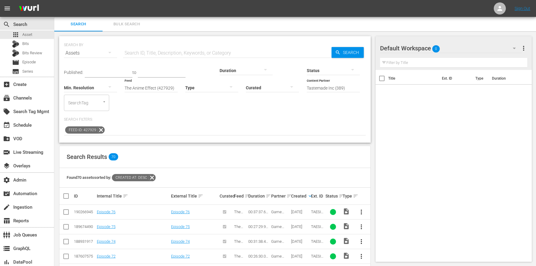
click at [154, 174] on icon at bounding box center [152, 178] width 8 height 8
click at [102, 126] on icon at bounding box center [101, 130] width 8 height 8
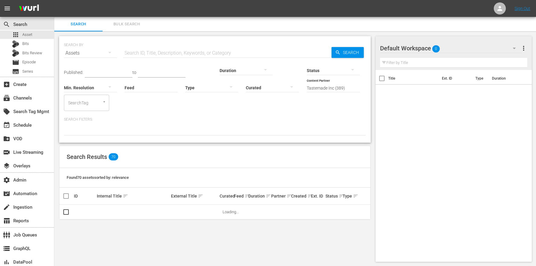
click at [295, 149] on div "Search Results 70" at bounding box center [214, 157] width 311 height 22
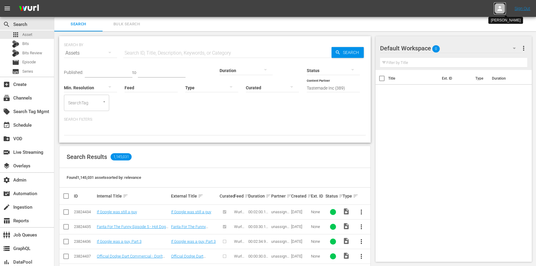
click at [501, 7] on icon at bounding box center [500, 8] width 5 height 5
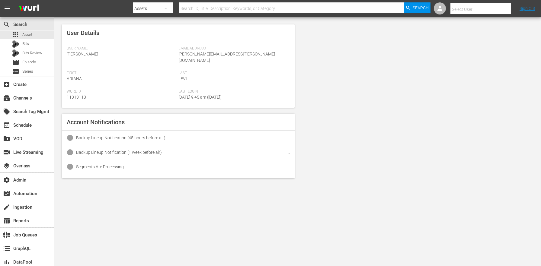
click at [491, 9] on input "text" at bounding box center [488, 9] width 77 height 14
click at [29, 168] on div "layers Overlays" at bounding box center [17, 164] width 34 height 5
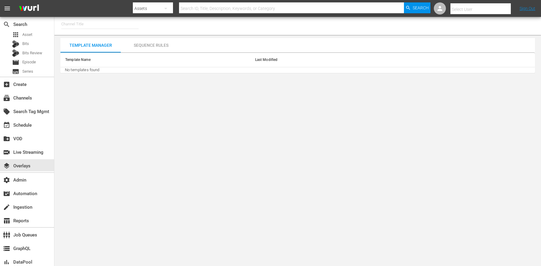
click at [93, 24] on input "text" at bounding box center [99, 24] width 77 height 14
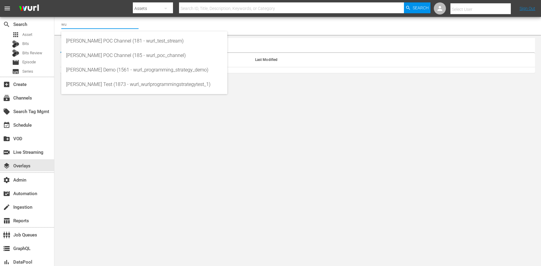
type input "w"
type input "p"
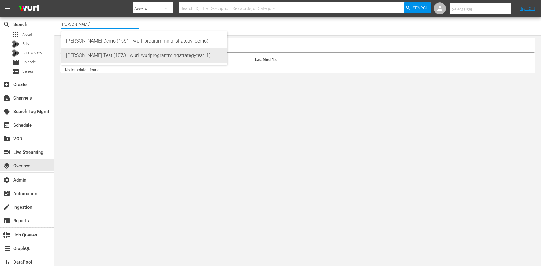
click at [127, 53] on div "Wurl PS Test (1873 - wurl_wurlprogrammingstrategytest_1)" at bounding box center [144, 55] width 156 height 14
type input "Wurl PS Test (1873 - wurl_wurlprogrammingstrategytest_1)"
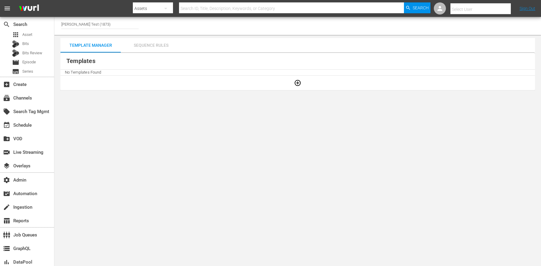
click at [156, 45] on div "Sequence Rules" at bounding box center [151, 45] width 60 height 14
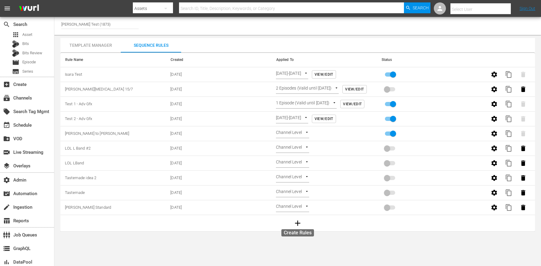
click at [298, 225] on icon "button" at bounding box center [297, 223] width 5 height 5
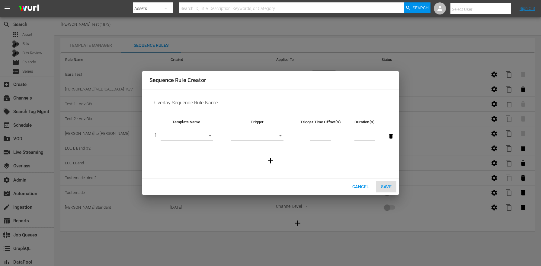
click at [233, 103] on input "text" at bounding box center [282, 104] width 121 height 9
type input "T"
type input "AL Test"
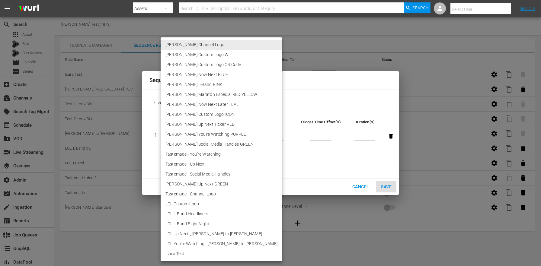
click at [199, 135] on body "menu Search By Assets Search ID, Title, Description, Keywords, or Category Sear…" at bounding box center [270, 133] width 541 height 266
click at [273, 190] on div at bounding box center [270, 133] width 541 height 266
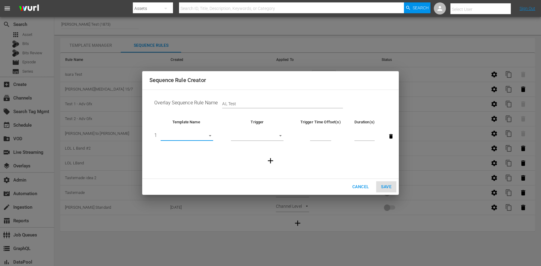
click at [178, 136] on body "menu Search By Assets Search ID, Title, Description, Keywords, or Category Sear…" at bounding box center [270, 133] width 541 height 266
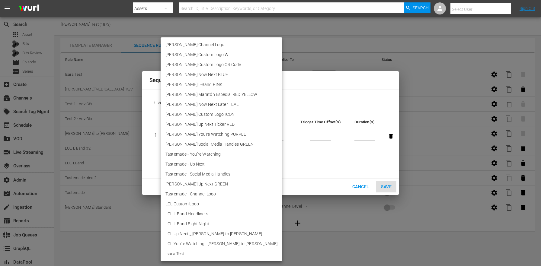
click at [366, 190] on div at bounding box center [270, 133] width 541 height 266
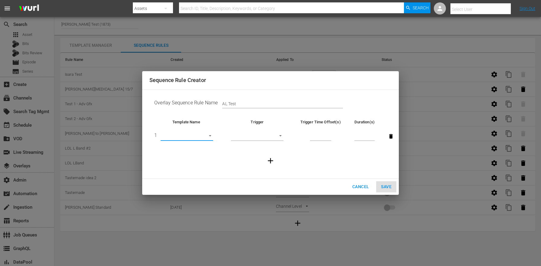
click at [355, 184] on span "Cancel" at bounding box center [360, 187] width 17 height 8
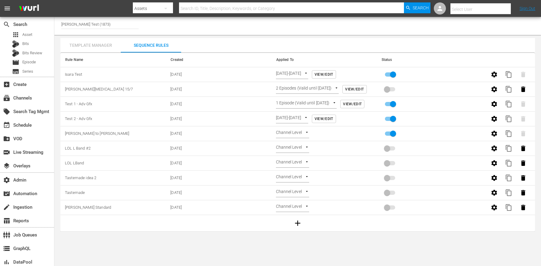
click at [91, 46] on div "Template Manager" at bounding box center [90, 45] width 60 height 14
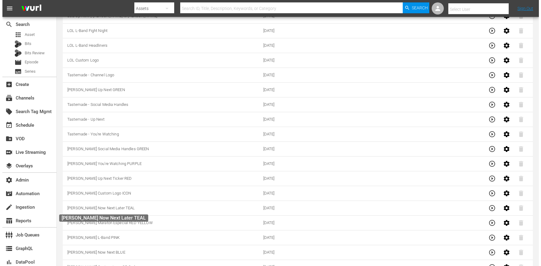
scroll to position [161, 0]
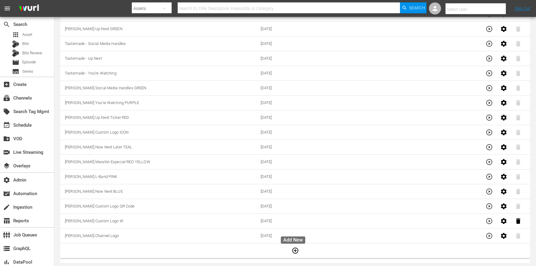
click at [297, 251] on button "button" at bounding box center [295, 251] width 14 height 14
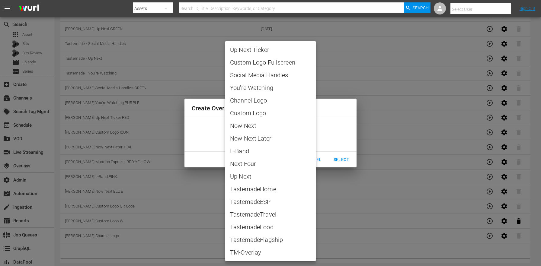
click at [267, 90] on span "You're Watching" at bounding box center [270, 87] width 81 height 9
type input "You're Watching"
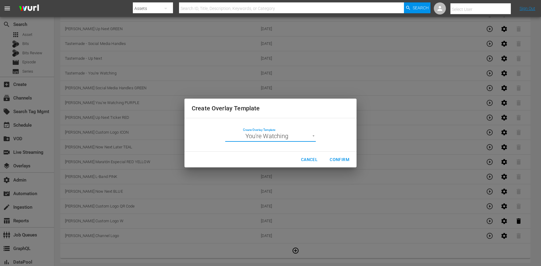
click at [342, 161] on span "Confirm" at bounding box center [340, 160] width 20 height 8
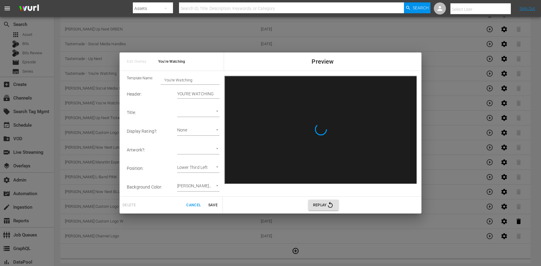
scroll to position [0, 0]
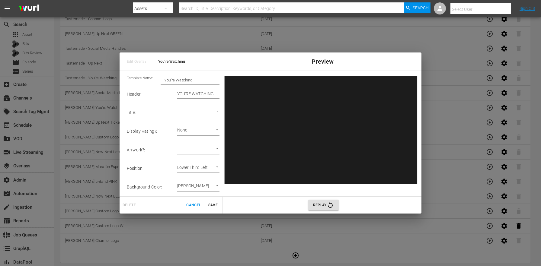
click at [157, 109] on div at bounding box center [270, 133] width 541 height 266
click at [190, 83] on input "You're Watching" at bounding box center [190, 80] width 59 height 8
click at [192, 93] on input "YOU'RE WATCHING" at bounding box center [198, 94] width 42 height 9
click at [194, 207] on span "Cancel" at bounding box center [193, 205] width 14 height 6
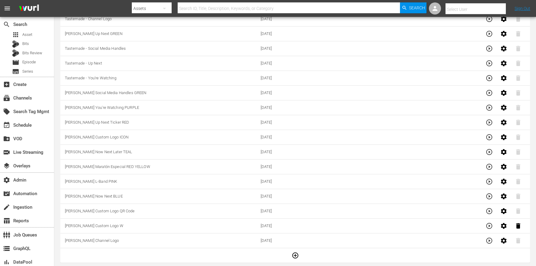
click at [296, 255] on icon "button" at bounding box center [295, 255] width 7 height 7
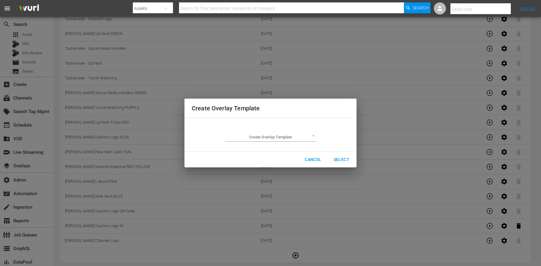
click at [273, 142] on td "Create Overlay Template ​" at bounding box center [271, 135] width 158 height 24
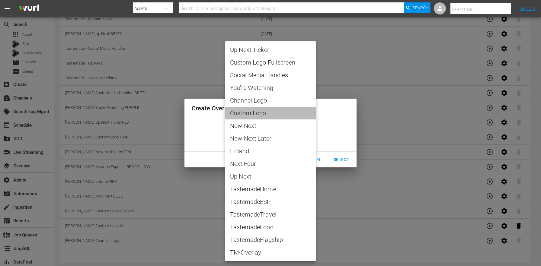
click at [271, 111] on span "Custom Logo" at bounding box center [270, 113] width 81 height 9
type input "Custom Logo"
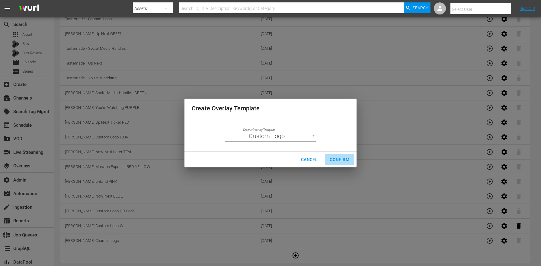
click at [343, 161] on span "Confirm" at bounding box center [340, 160] width 20 height 8
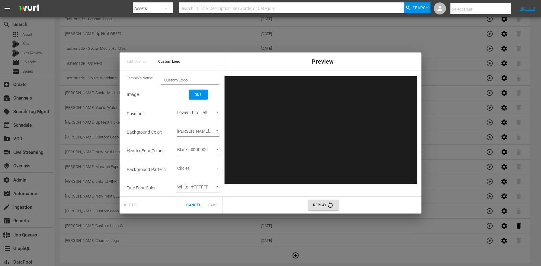
click at [181, 206] on div "Cancel Save" at bounding box center [183, 205] width 77 height 10
click at [194, 207] on span "Cancel" at bounding box center [193, 205] width 14 height 6
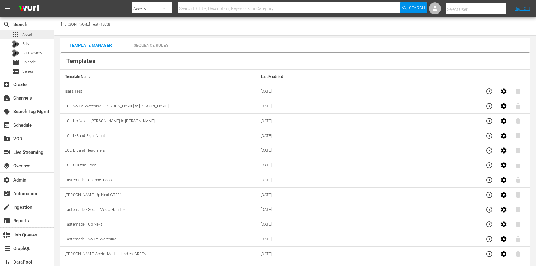
click at [30, 35] on span "Asset" at bounding box center [27, 35] width 10 height 6
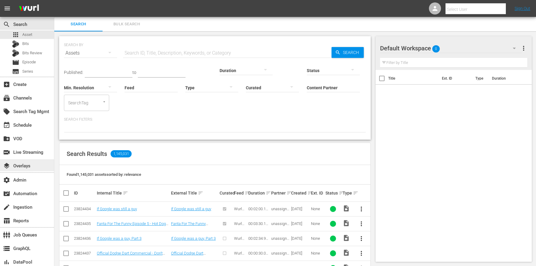
click at [27, 165] on div "layers Overlays" at bounding box center [17, 164] width 34 height 5
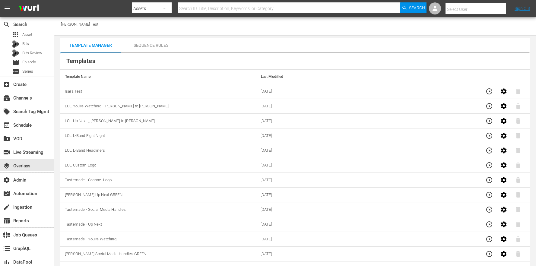
click at [138, 42] on div "Sequence Rules" at bounding box center [151, 45] width 60 height 14
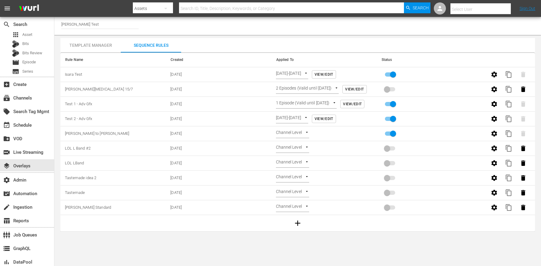
click at [364, 90] on span "View/Edit" at bounding box center [354, 89] width 19 height 6
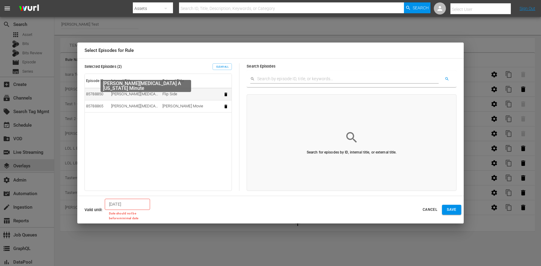
click at [138, 96] on div "AMY TEST A New York Minute" at bounding box center [135, 94] width 49 height 6
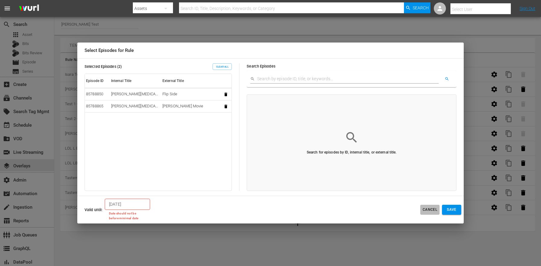
click at [431, 209] on span "Cancel" at bounding box center [430, 210] width 14 height 6
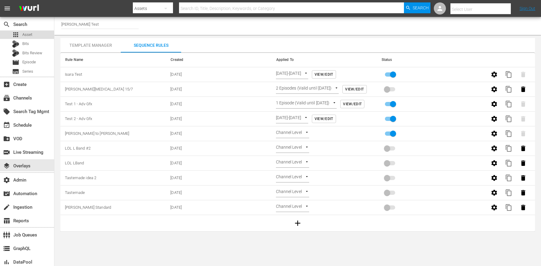
click at [27, 39] on div "apps Asset" at bounding box center [22, 34] width 20 height 8
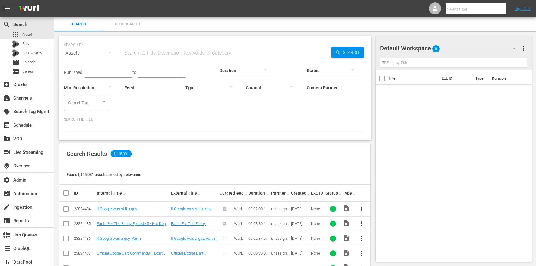
click at [228, 143] on div "Search Results 1,145,031" at bounding box center [214, 154] width 311 height 22
click at [123, 25] on span "Bulk Search" at bounding box center [126, 24] width 41 height 7
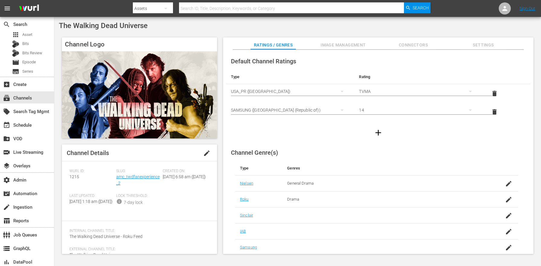
click at [494, 40] on button "Settings" at bounding box center [483, 43] width 45 height 12
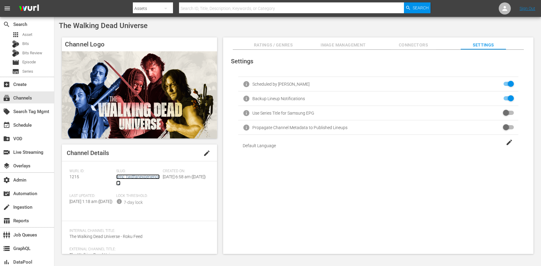
click at [124, 178] on link "amc_twdfanexperience_2" at bounding box center [137, 179] width 43 height 11
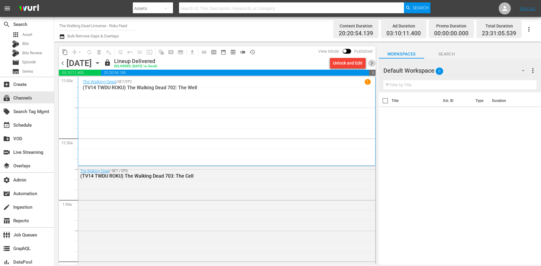
click at [370, 62] on span "chevron_right" at bounding box center [372, 63] width 8 height 8
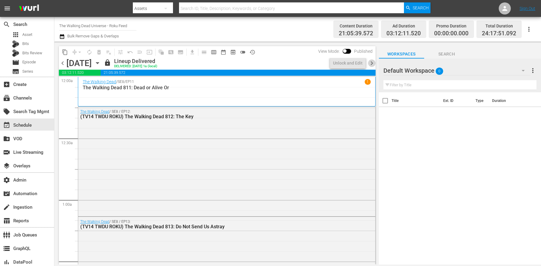
click at [371, 62] on span "chevron_right" at bounding box center [372, 63] width 8 height 8
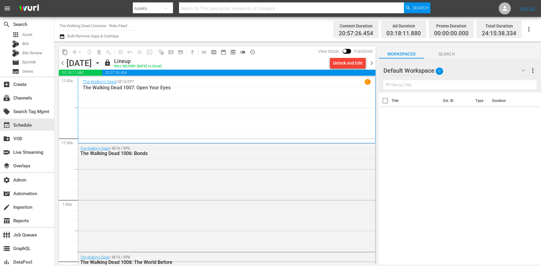
click at [371, 62] on span "chevron_right" at bounding box center [372, 63] width 8 height 8
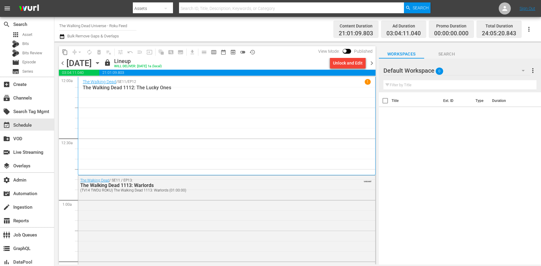
click at [371, 62] on span "chevron_right" at bounding box center [372, 63] width 8 height 8
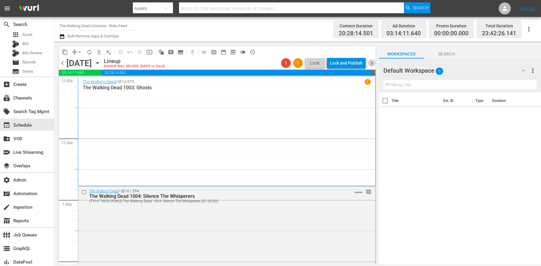
click at [369, 61] on span "chevron_right" at bounding box center [372, 63] width 8 height 8
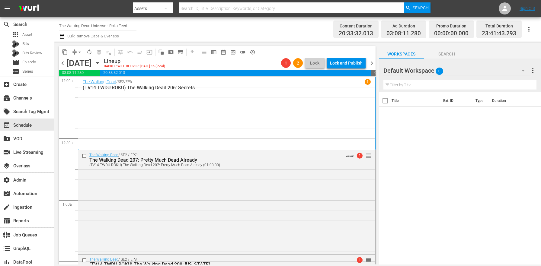
click at [61, 63] on span "chevron_left" at bounding box center [63, 63] width 8 height 8
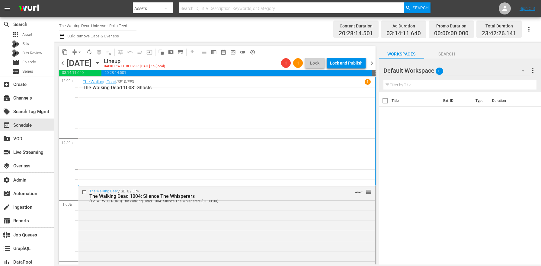
click at [62, 35] on icon "button" at bounding box center [62, 36] width 4 height 5
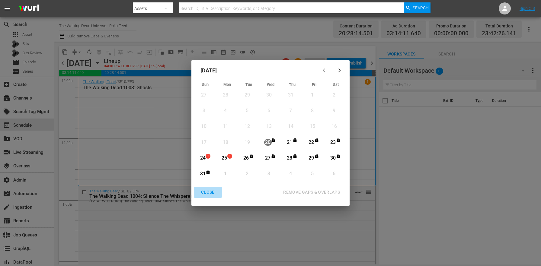
click at [206, 194] on div "CLOSE" at bounding box center [207, 193] width 23 height 8
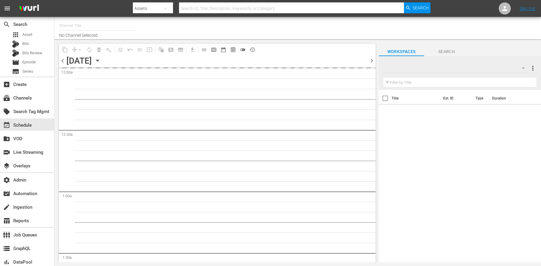
type input "The Walking Dead Universe - Roku Feed (1215)"
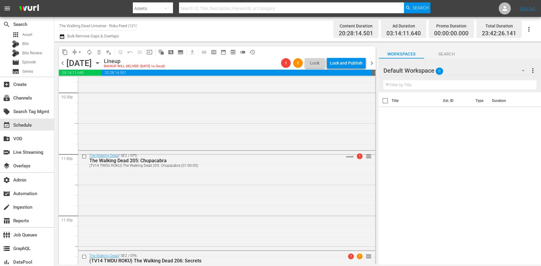
scroll to position [2841, 0]
